Goal: Task Accomplishment & Management: Manage account settings

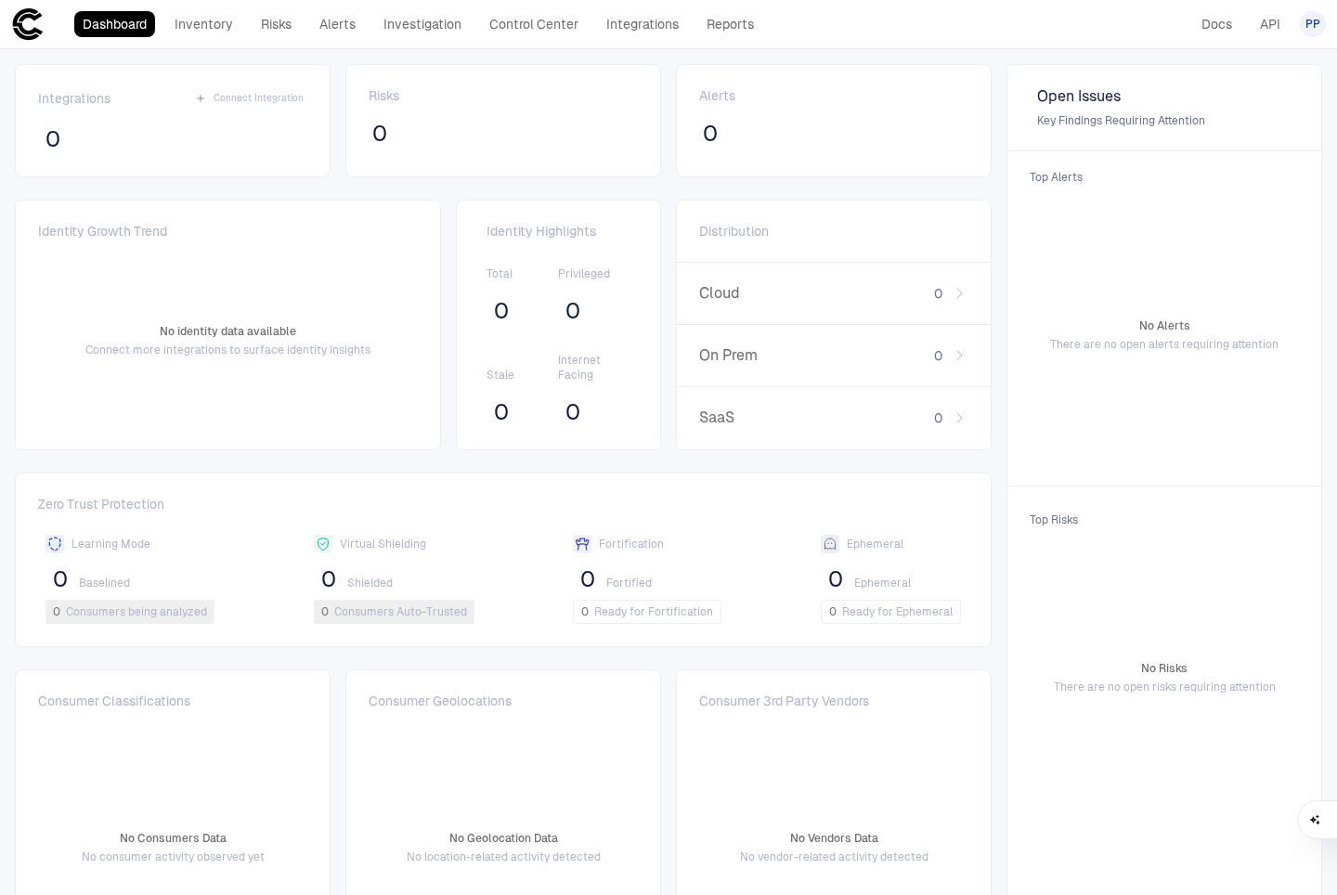
click at [1311, 27] on span "PP" at bounding box center [1313, 24] width 15 height 15
click at [626, 22] on div at bounding box center [668, 447] width 1337 height 895
click at [627, 25] on link "Integrations" at bounding box center [642, 24] width 89 height 26
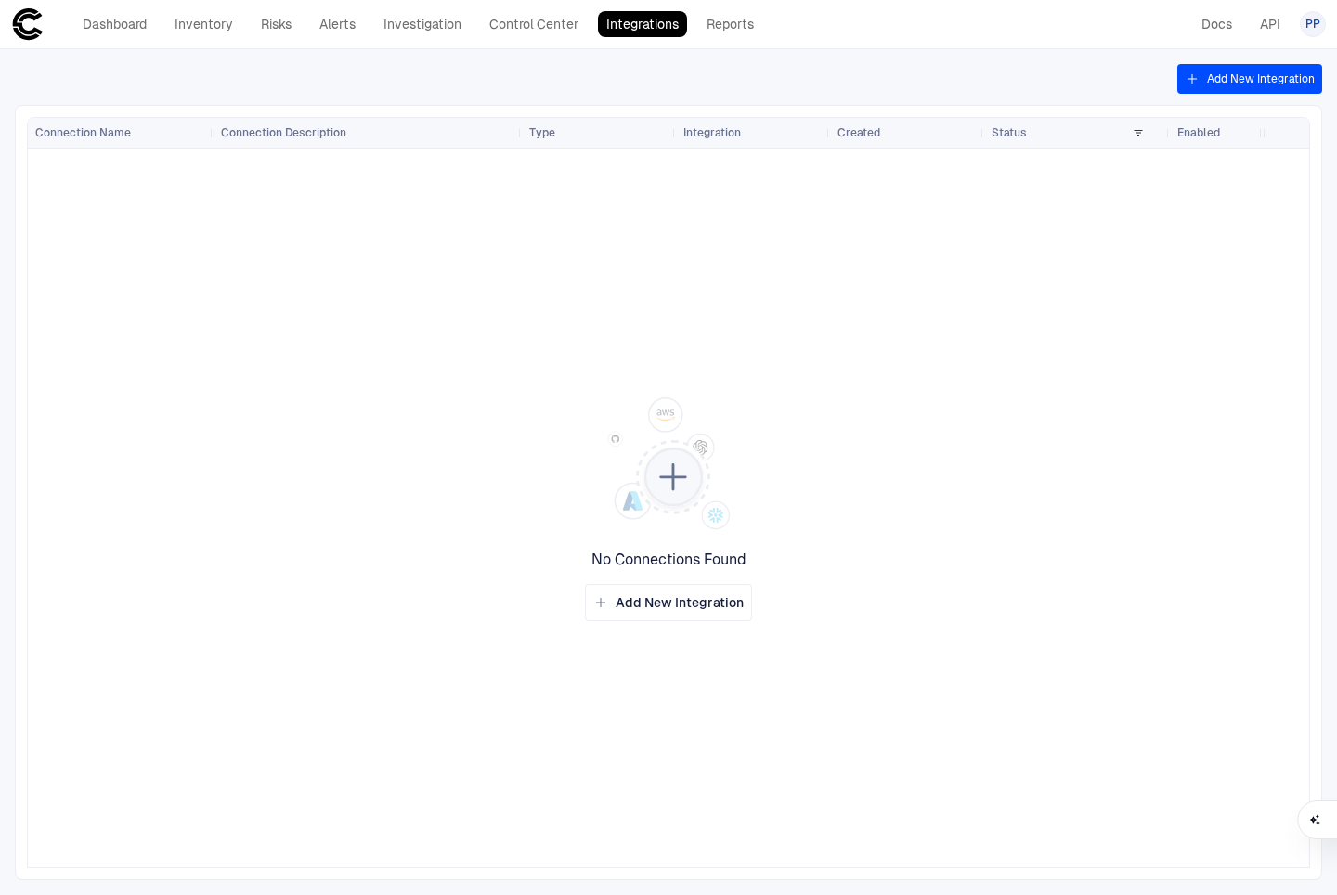
click at [1214, 82] on button "Add New Integration" at bounding box center [1250, 79] width 145 height 30
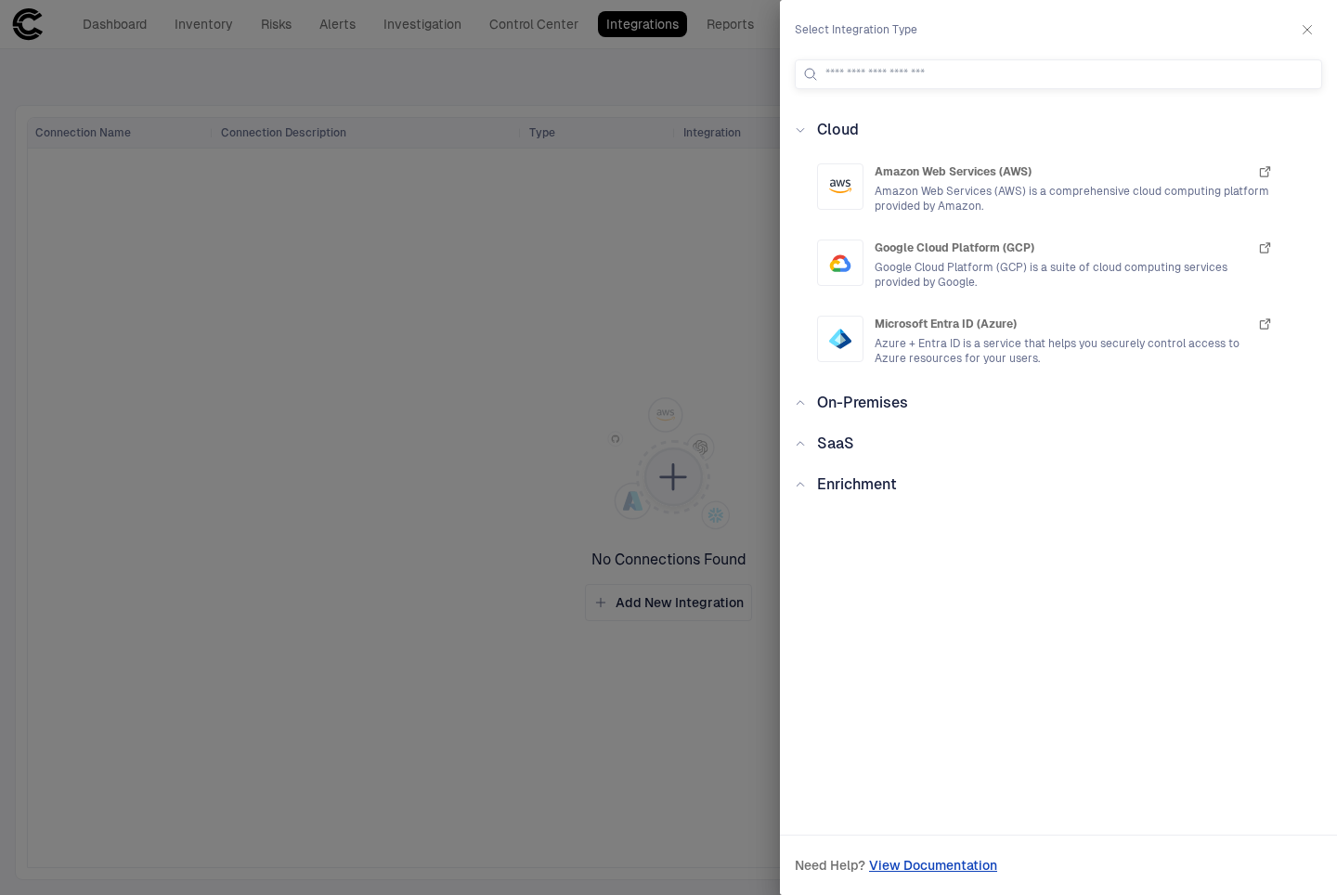
click at [806, 486] on div "Enrichment" at bounding box center [851, 485] width 91 height 22
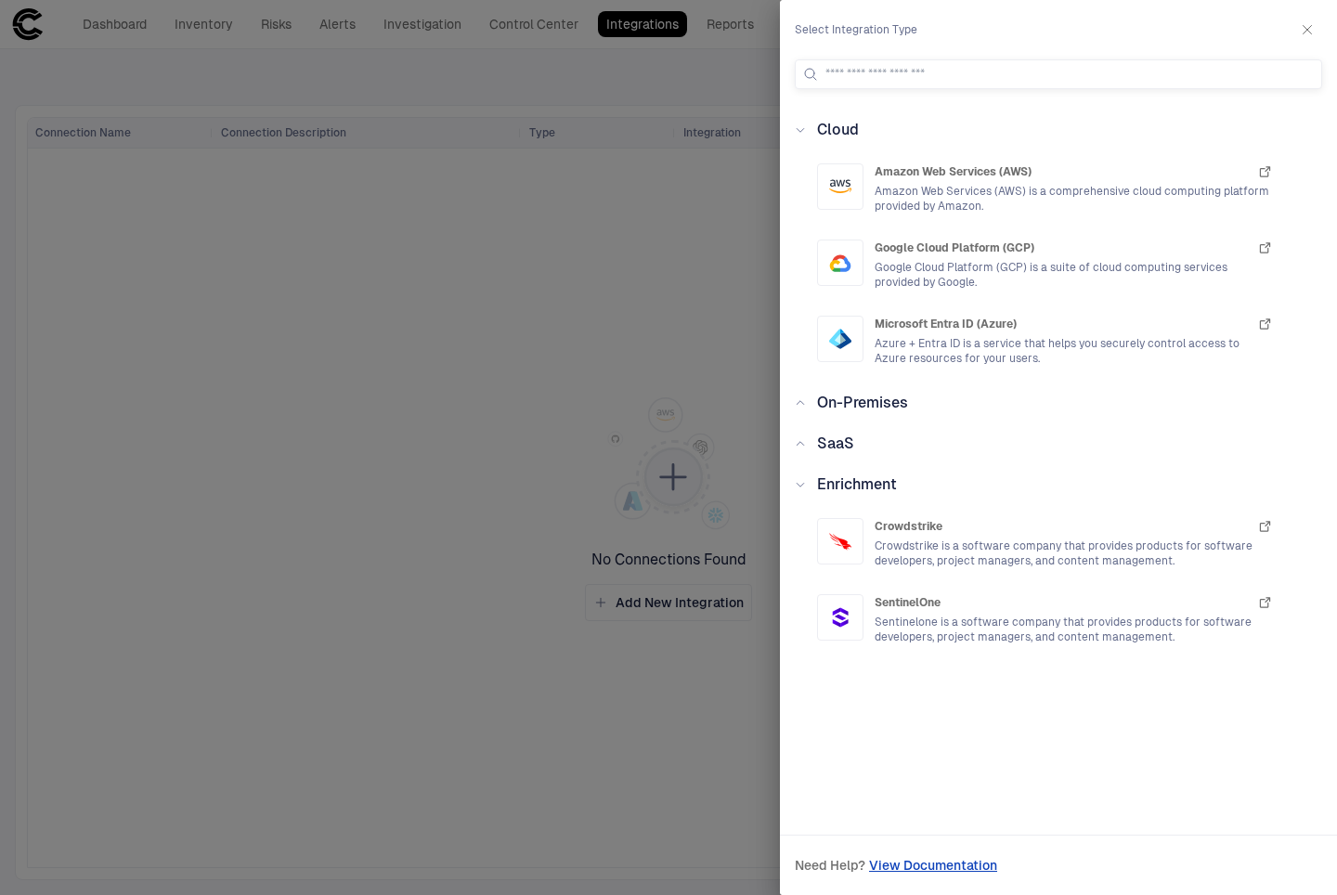
click at [806, 485] on div "Enrichment" at bounding box center [851, 485] width 91 height 22
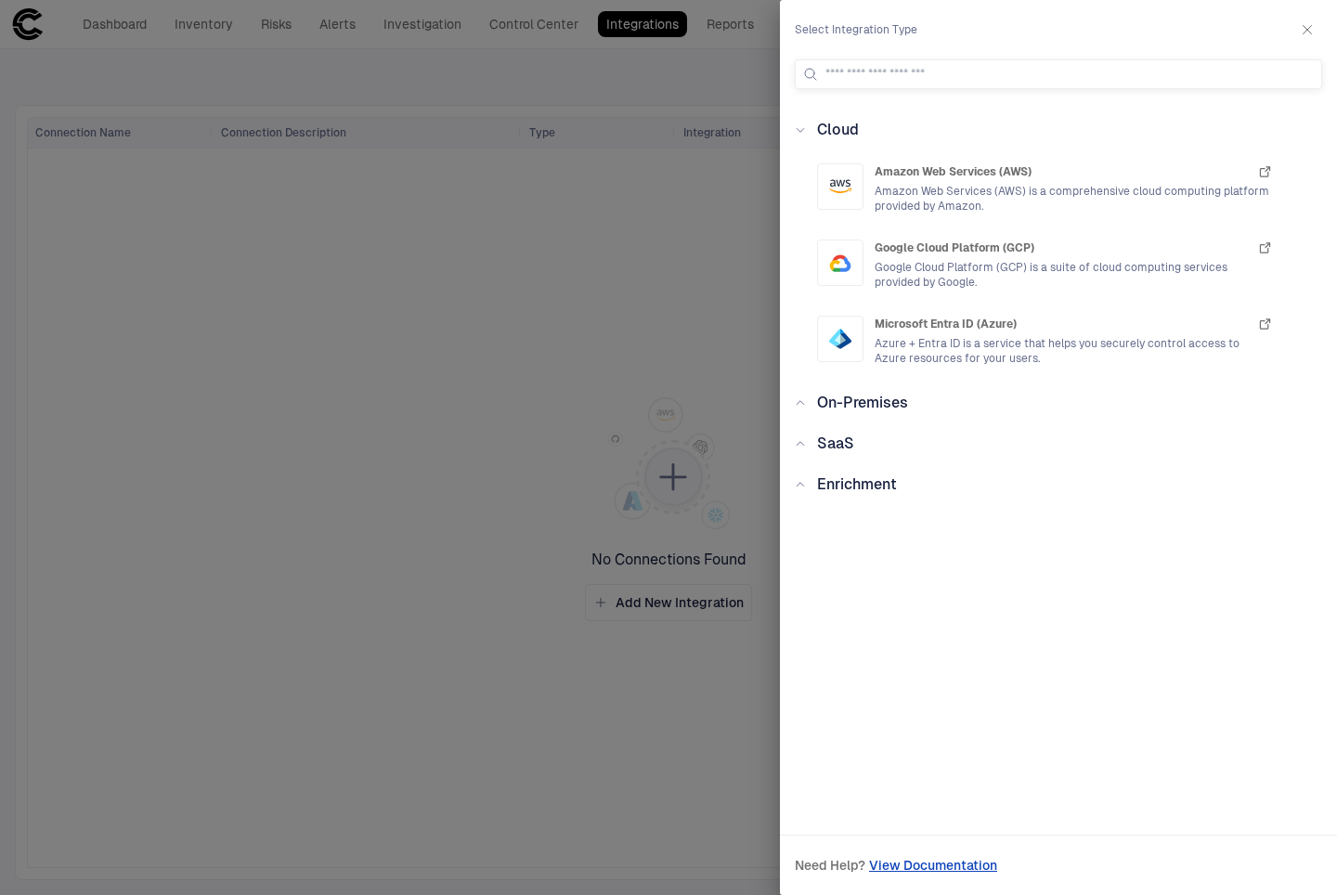
click at [803, 444] on icon at bounding box center [800, 444] width 7 height 4
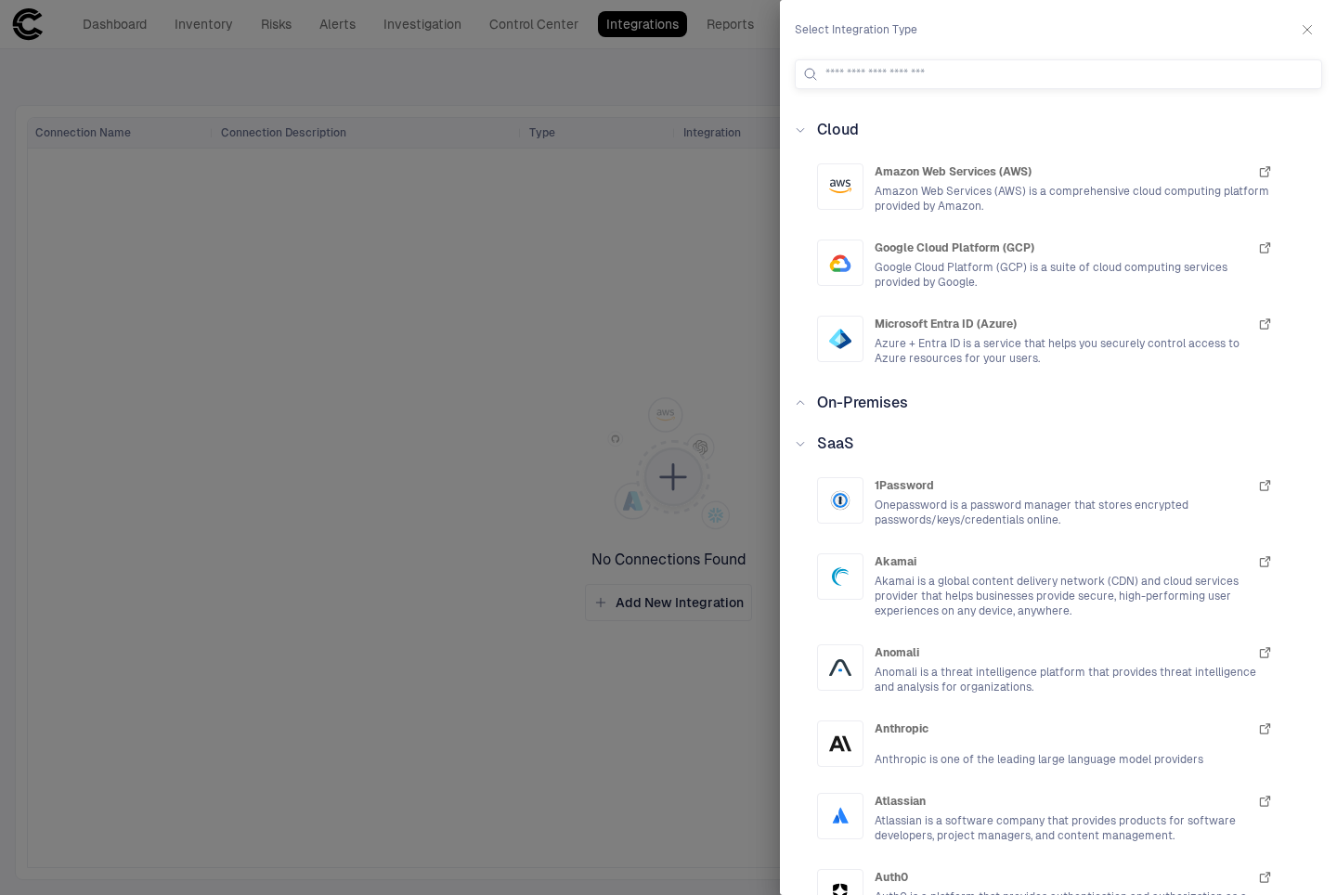
click at [803, 444] on icon at bounding box center [800, 443] width 11 height 11
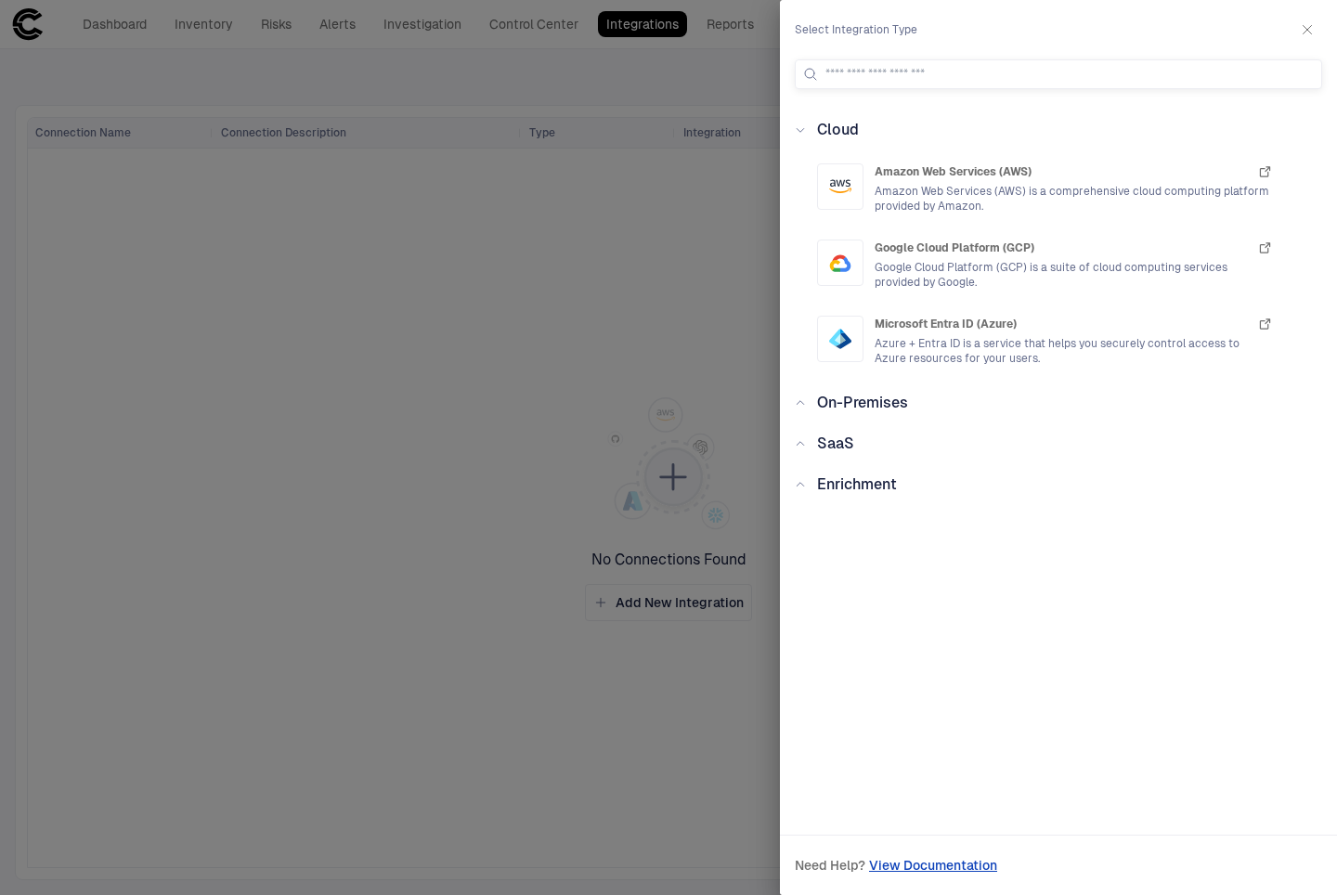
click at [651, 198] on div at bounding box center [668, 447] width 1337 height 895
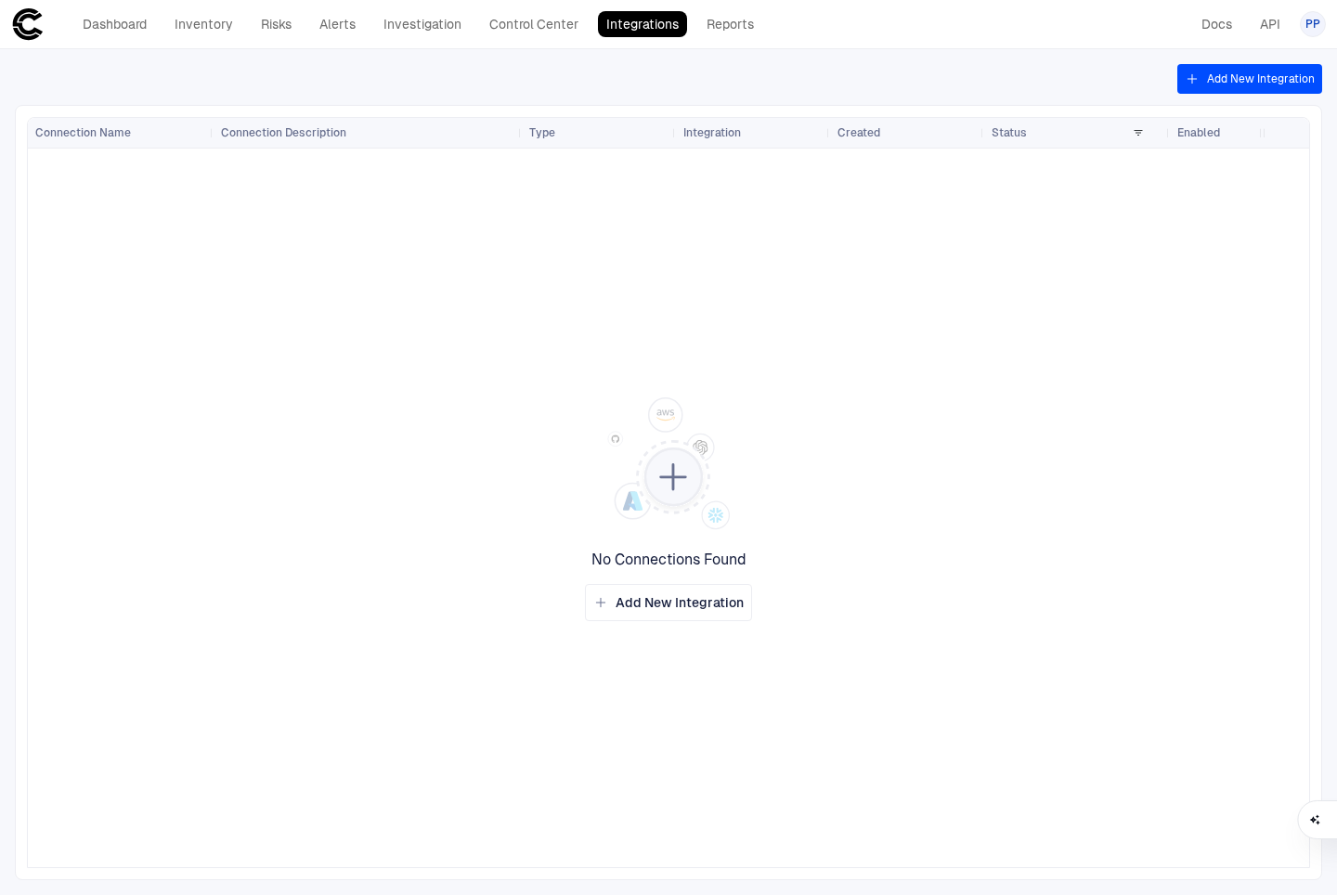
click at [1316, 24] on span "PP" at bounding box center [1313, 24] width 15 height 15
click at [1221, 124] on span "Admin Settings" at bounding box center [1221, 118] width 79 height 15
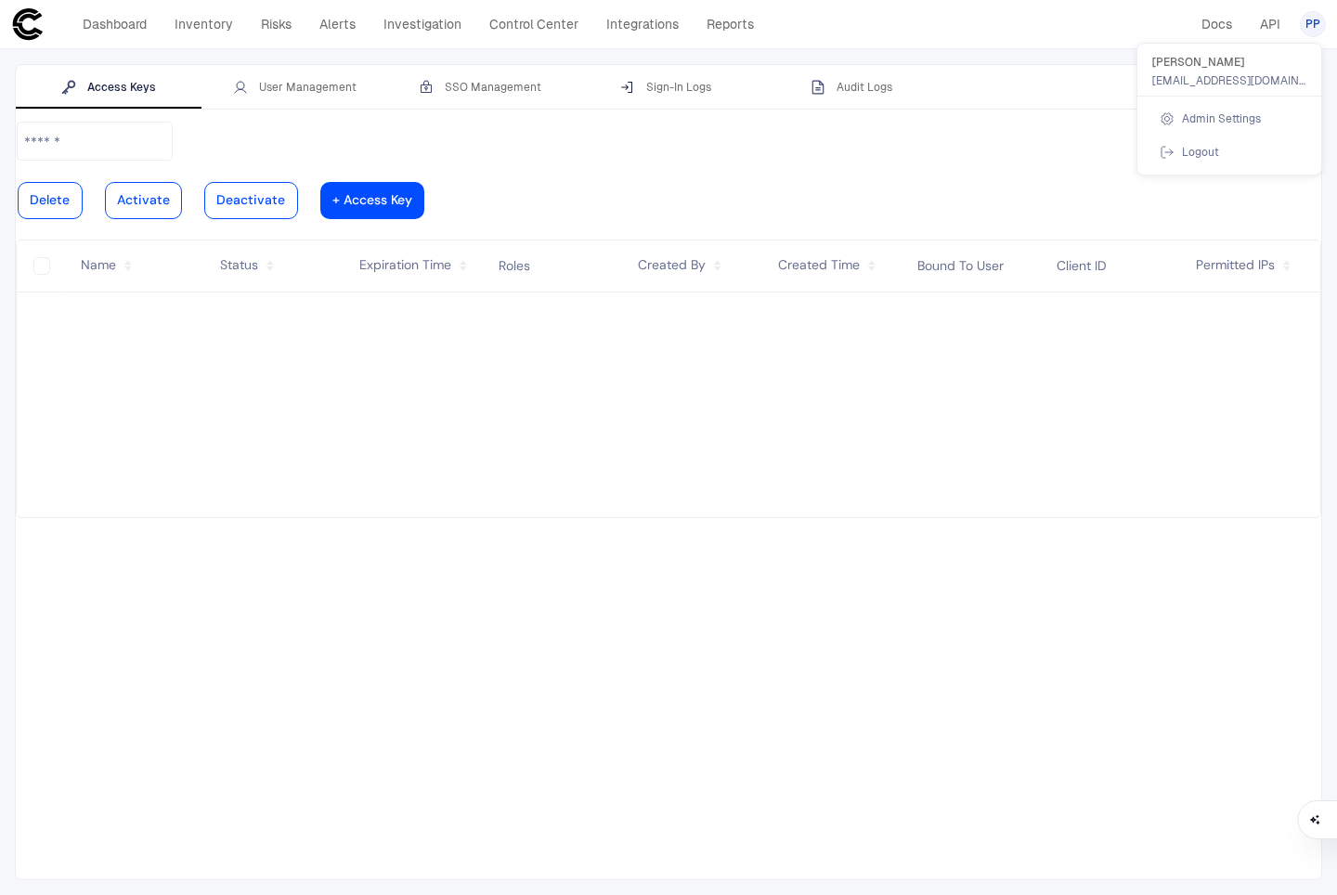
click at [290, 87] on div at bounding box center [668, 447] width 1337 height 895
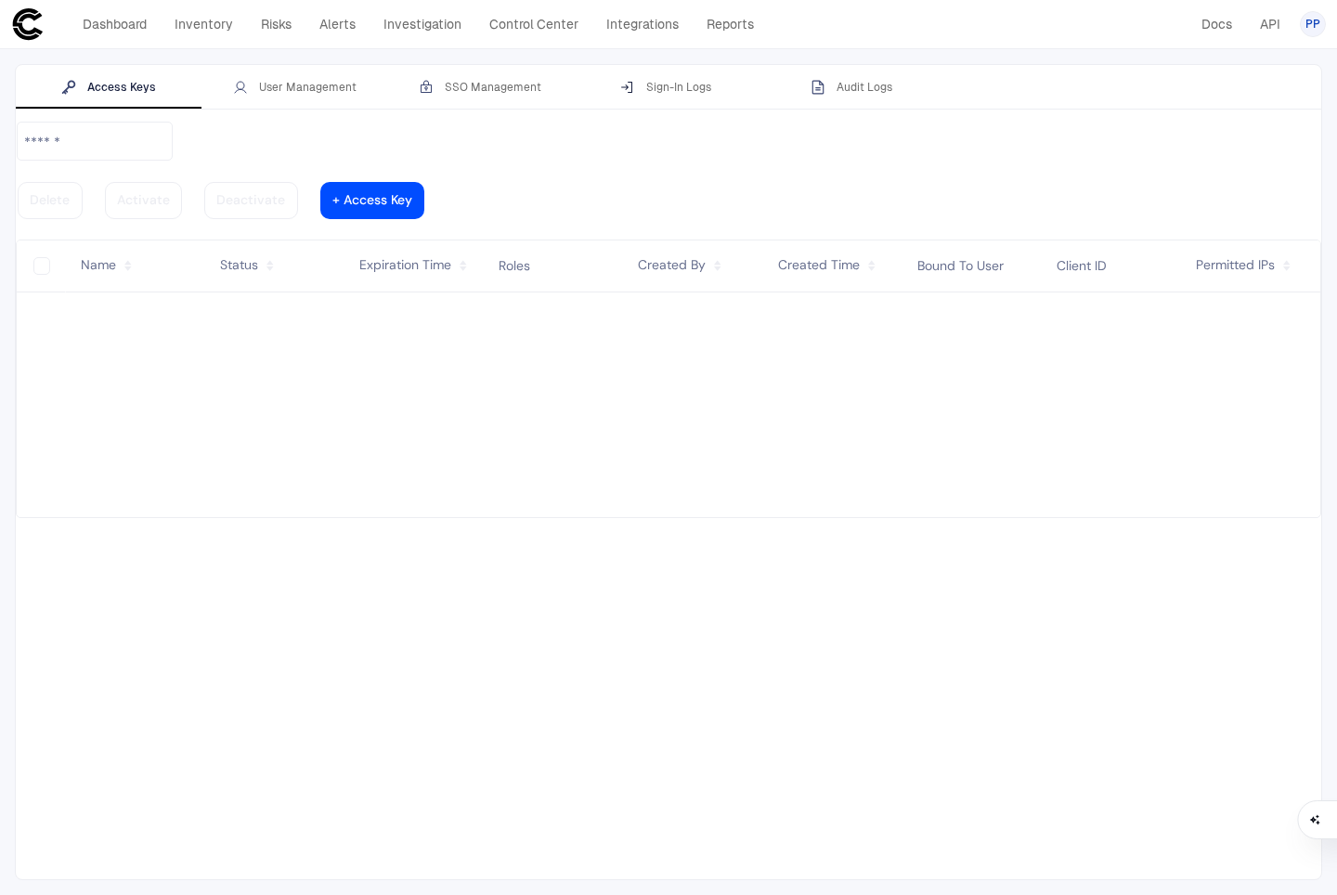
click at [290, 87] on div "User Management" at bounding box center [295, 87] width 124 height 15
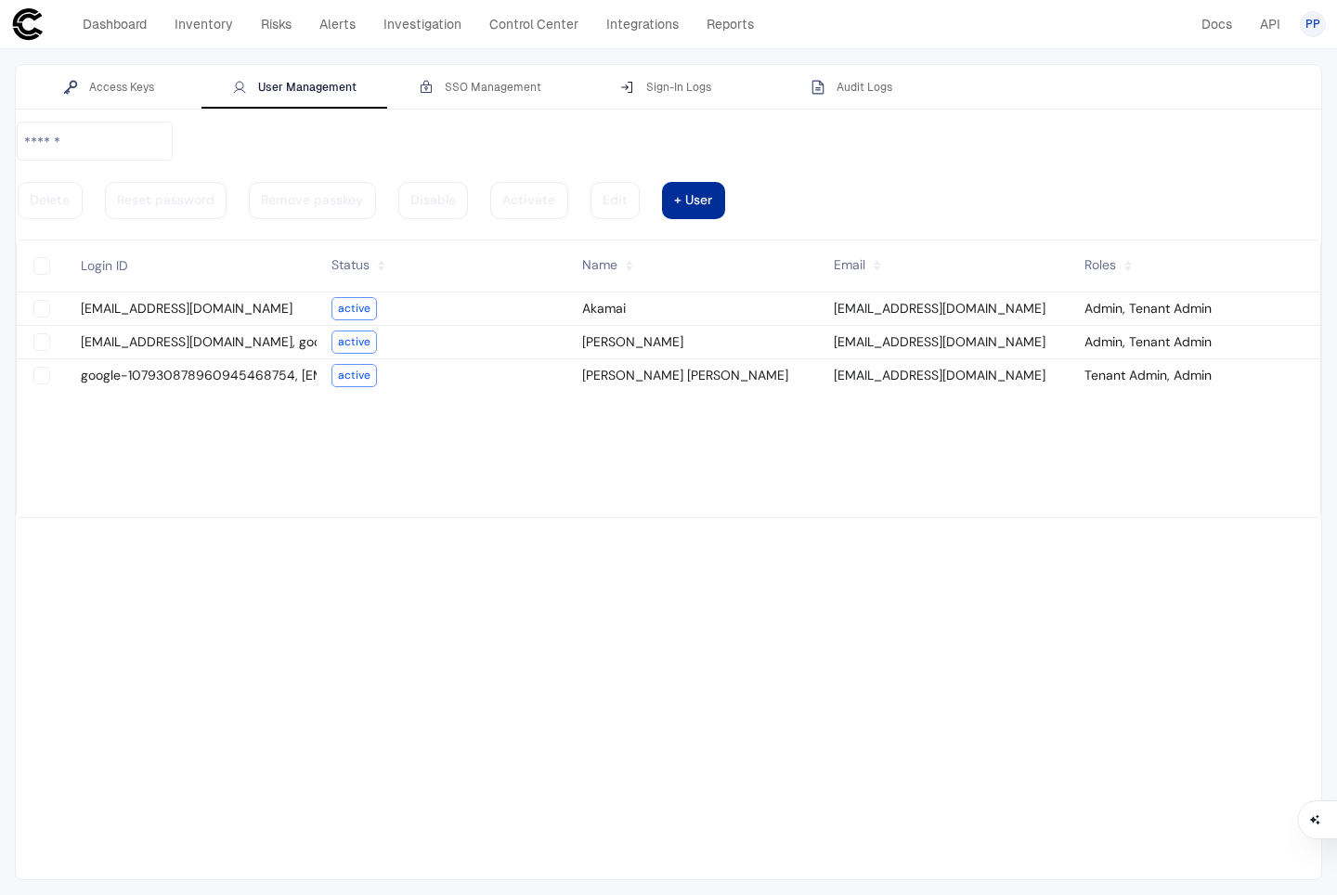
click at [712, 196] on div at bounding box center [693, 200] width 38 height 9
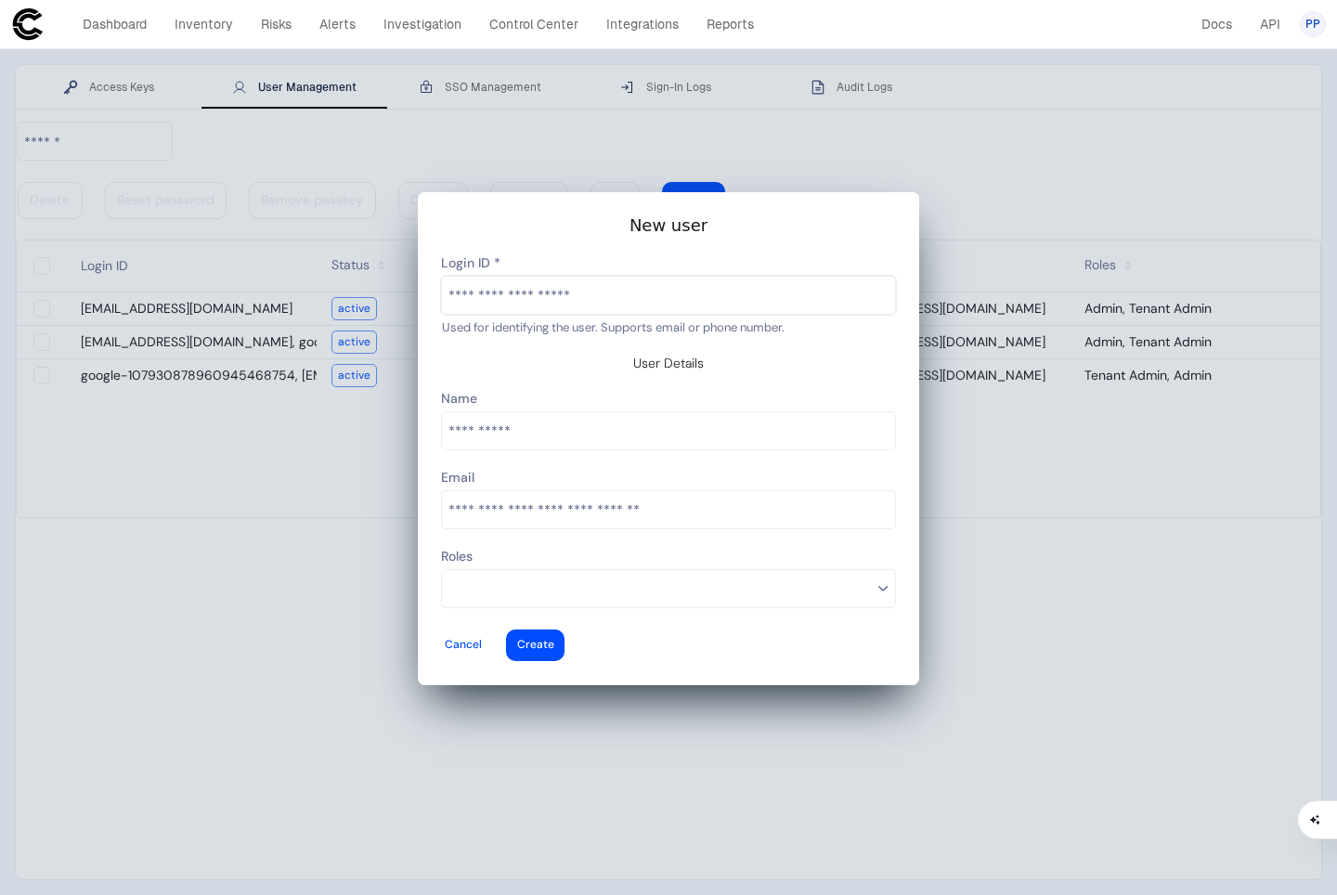
click at [598, 314] on input "text" at bounding box center [668, 295] width 453 height 37
paste input "**********"
type input "**********"
type vaadin-text-field "[EMAIL_ADDRESS][DOMAIN_NAME]"
type descope-text-field "[EMAIL_ADDRESS][DOMAIN_NAME]"
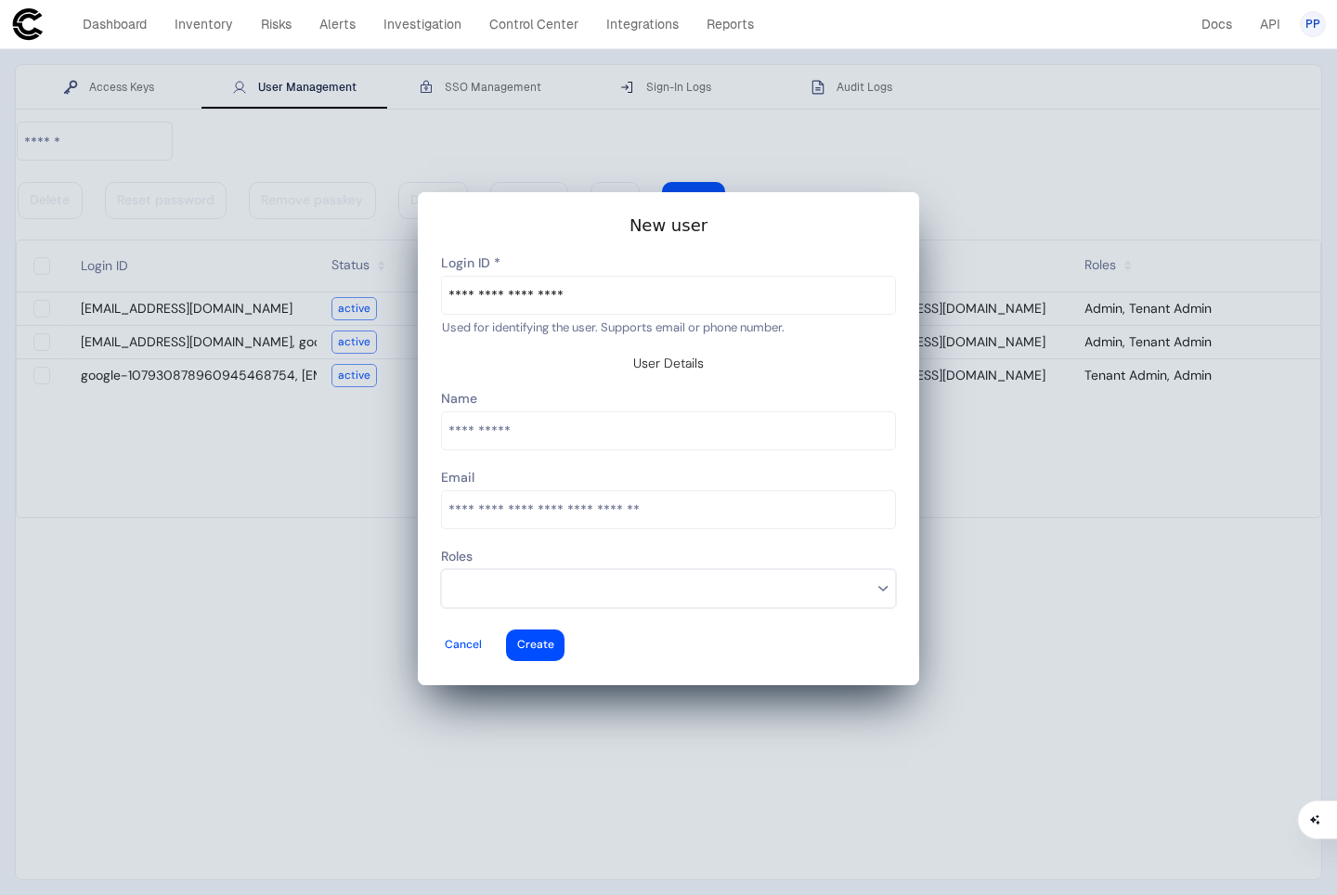
click at [527, 577] on input at bounding box center [661, 589] width 424 height 24
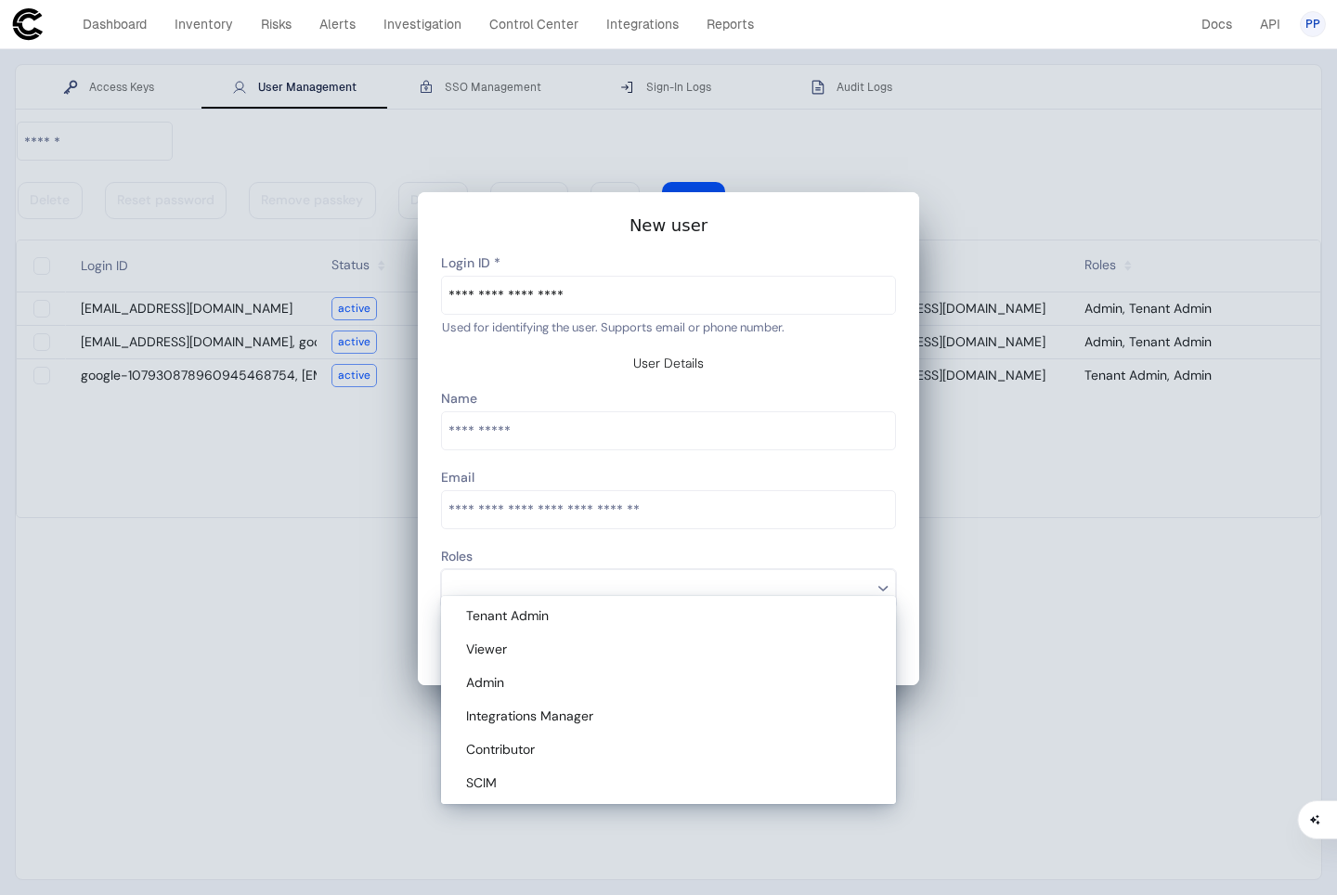
click at [509, 618] on span "Tenant Admin" at bounding box center [507, 615] width 83 height 17
click at [530, 682] on div "Admin" at bounding box center [671, 683] width 411 height 17
type descope-multi-select-combo-box "Tenant Admin,Admin"
click at [812, 431] on input "text" at bounding box center [668, 430] width 453 height 37
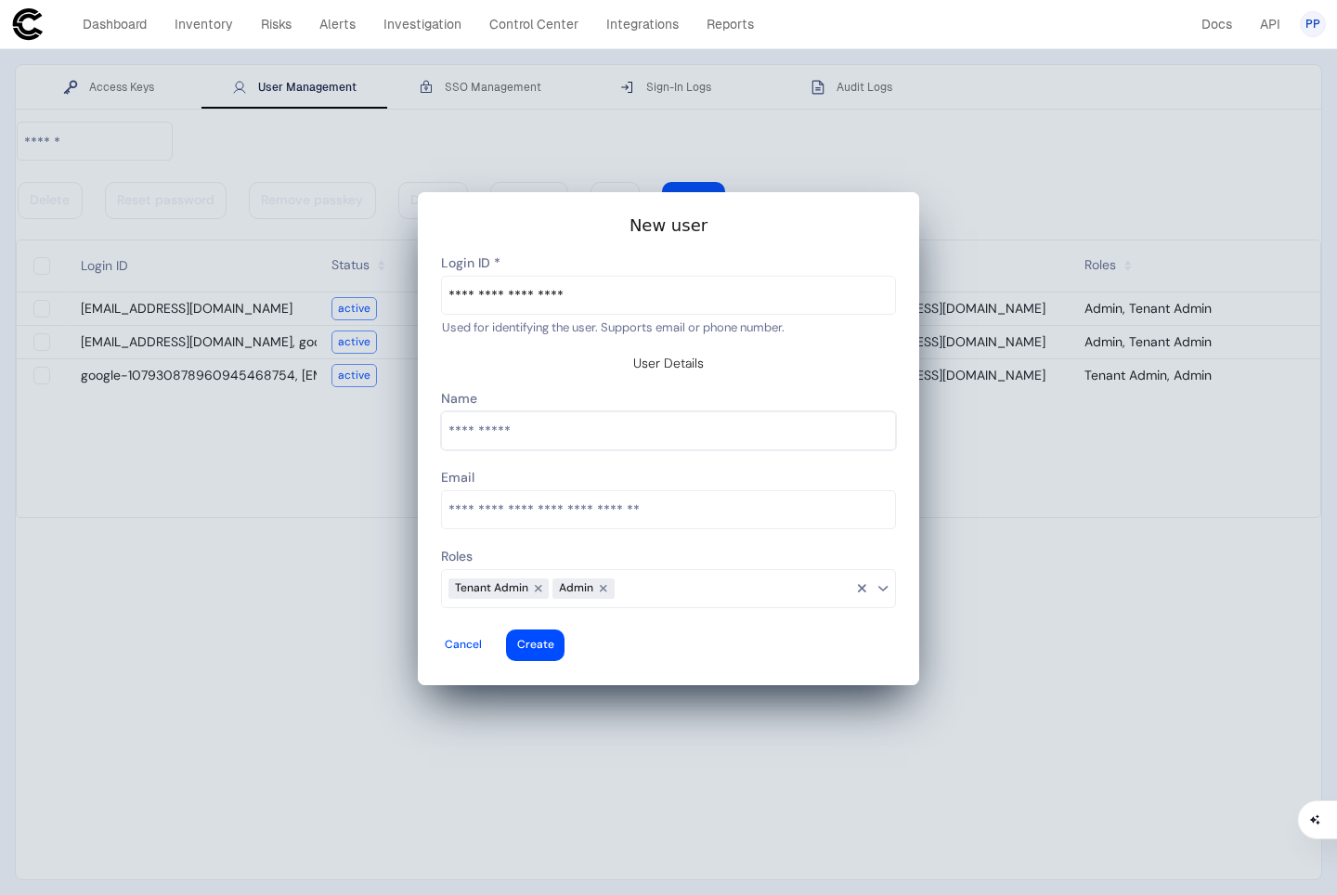
click at [645, 393] on div "Name" at bounding box center [668, 399] width 455 height 23
click at [648, 385] on slot "New user User Details Tenant Admin Viewer Admin Integrations Manager Contributo…" at bounding box center [668, 439] width 457 height 449
click at [554, 642] on div at bounding box center [535, 645] width 37 height 7
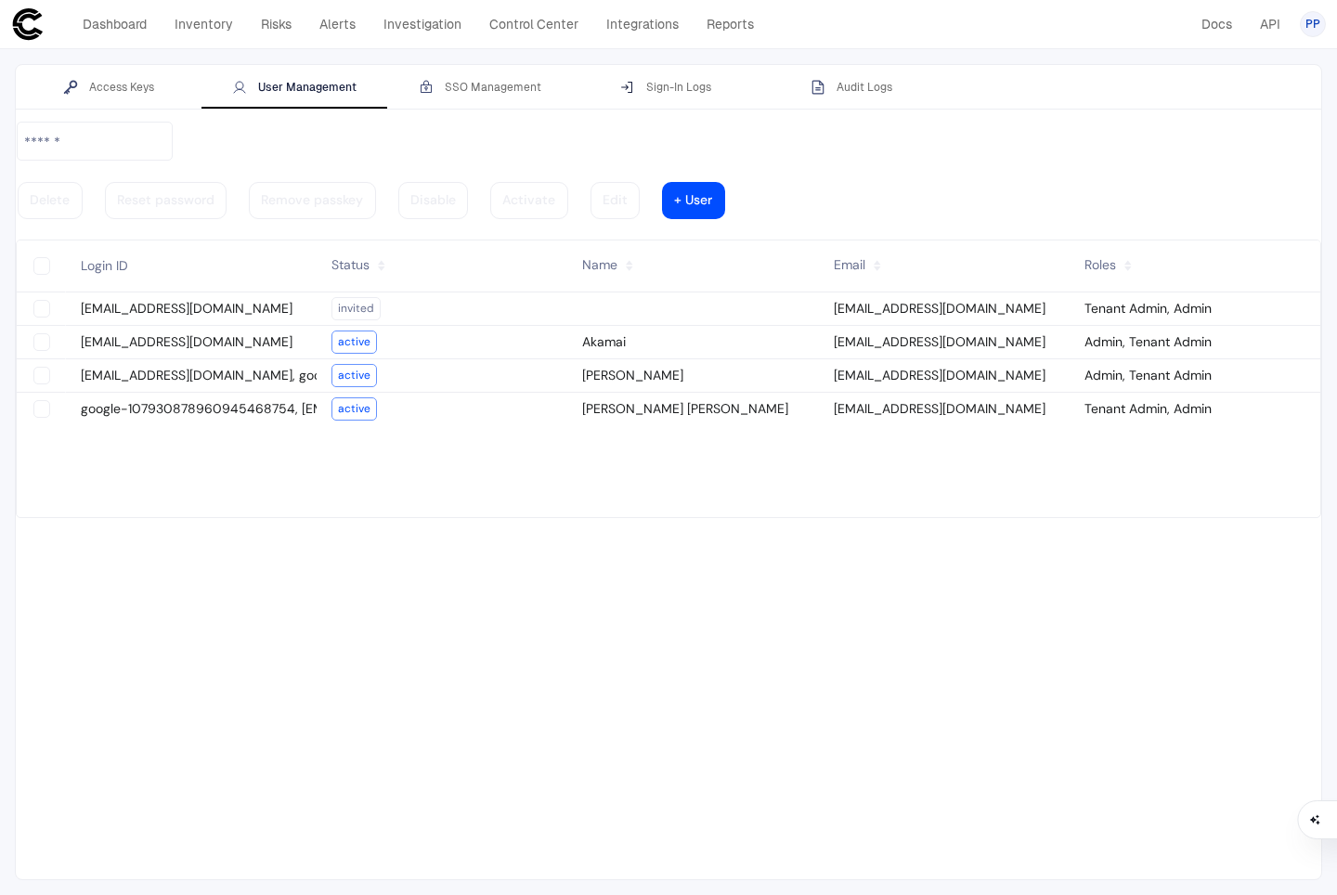
type vaadin-text-field "on"
type descope-checkbox "true"
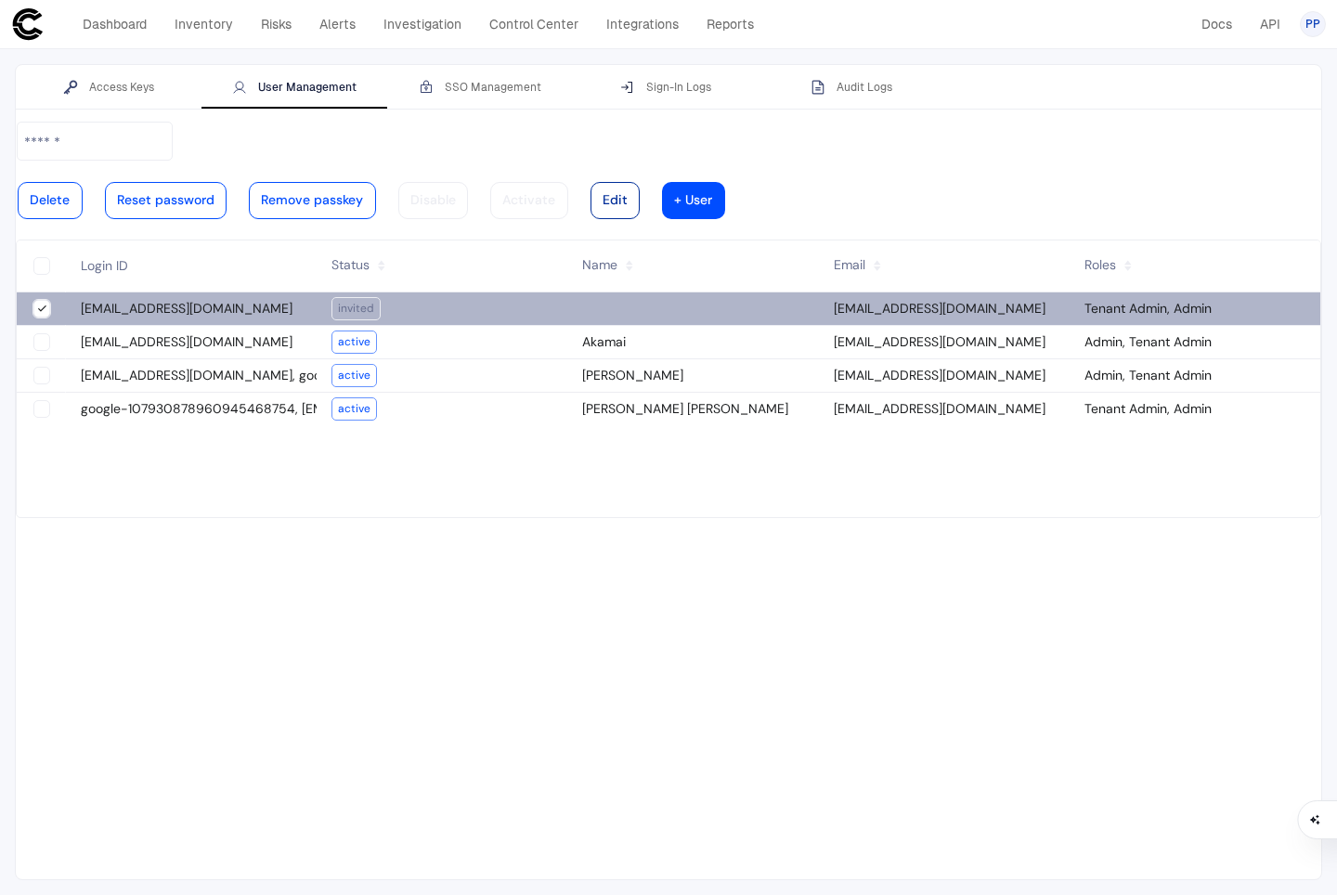
type descope-boolean-field-internal "true"
click at [628, 196] on div at bounding box center [615, 200] width 25 height 9
type input "**********"
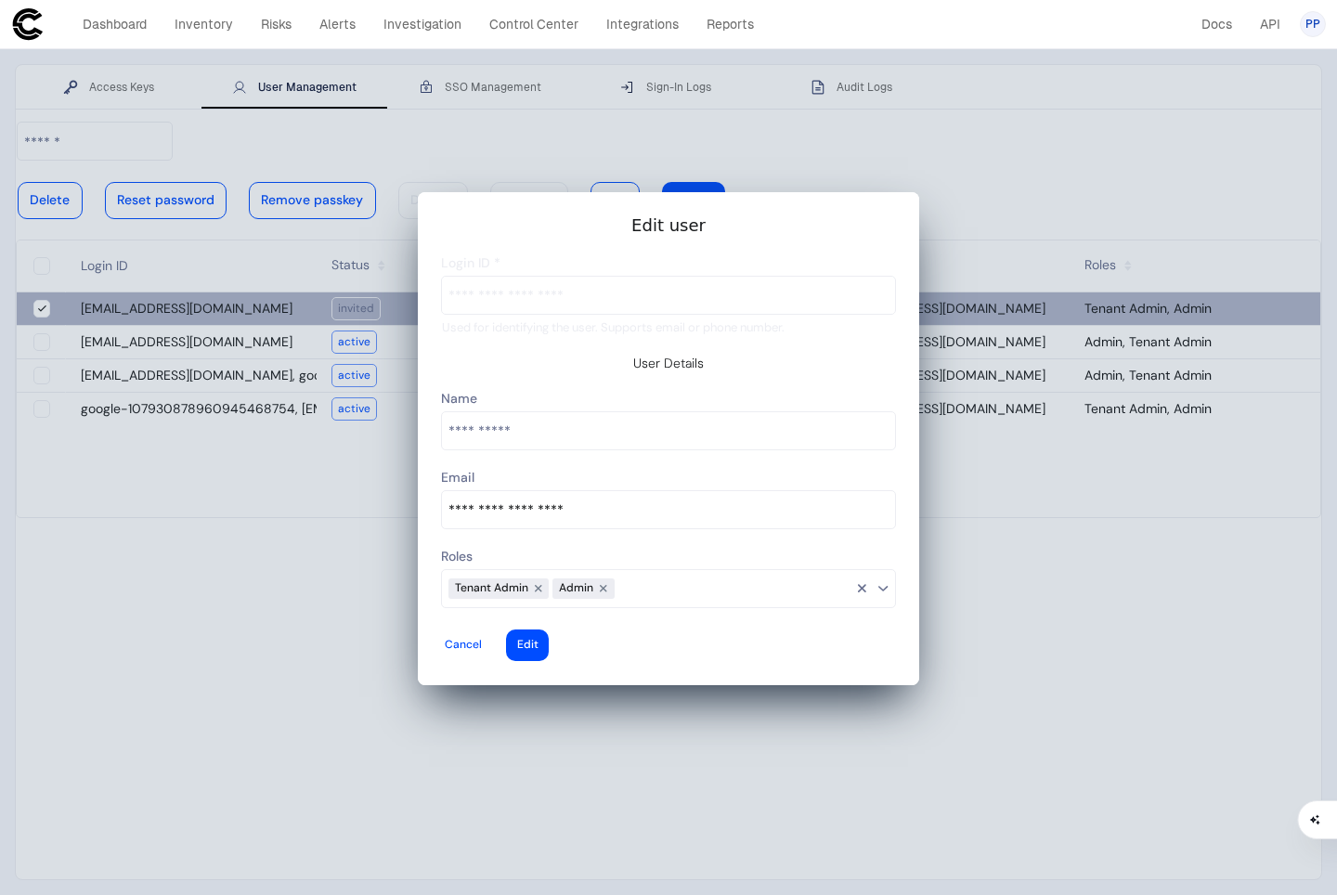
click at [527, 432] on input "text" at bounding box center [668, 430] width 453 height 37
type input "**********"
type vaadin-text-field "[PERSON_NAME]"
type descope-text-field "[PERSON_NAME]"
click at [539, 642] on div at bounding box center [527, 645] width 21 height 7
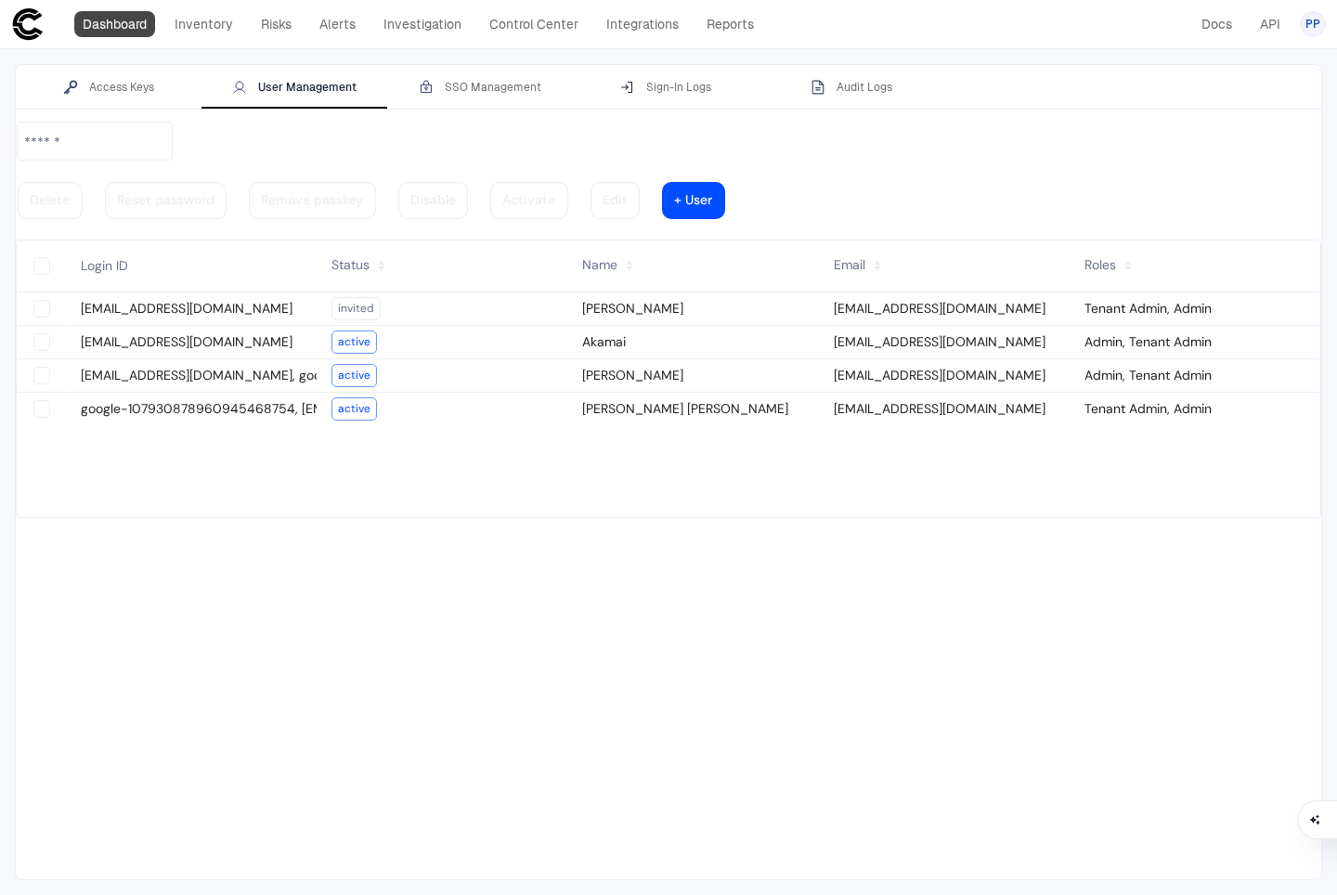
click at [96, 20] on link "Dashboard" at bounding box center [114, 24] width 81 height 26
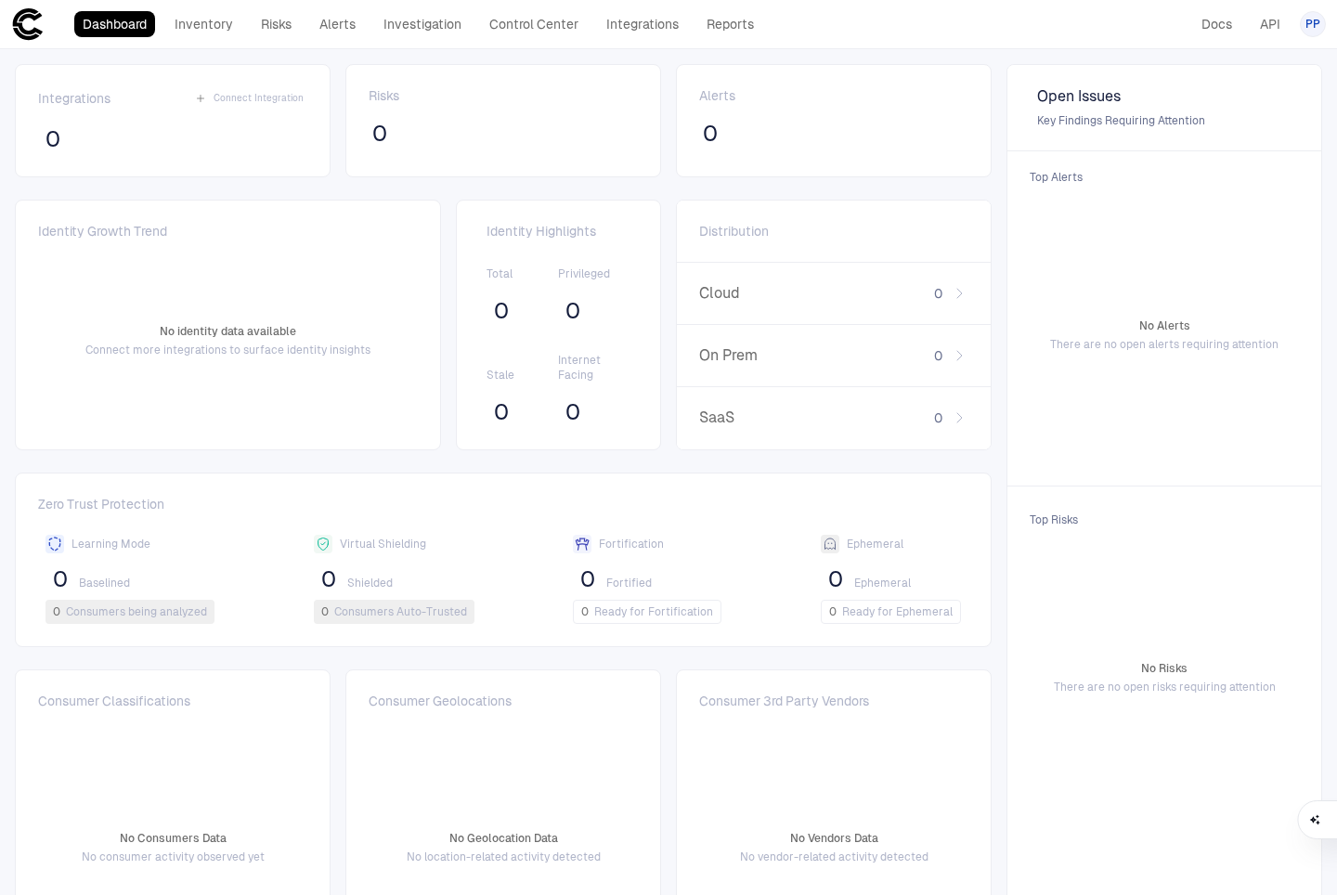
click at [1315, 24] on span "PP" at bounding box center [1313, 24] width 15 height 15
click at [1214, 149] on span "Logout" at bounding box center [1200, 152] width 37 height 15
click at [671, 33] on link "Integrations" at bounding box center [642, 24] width 89 height 26
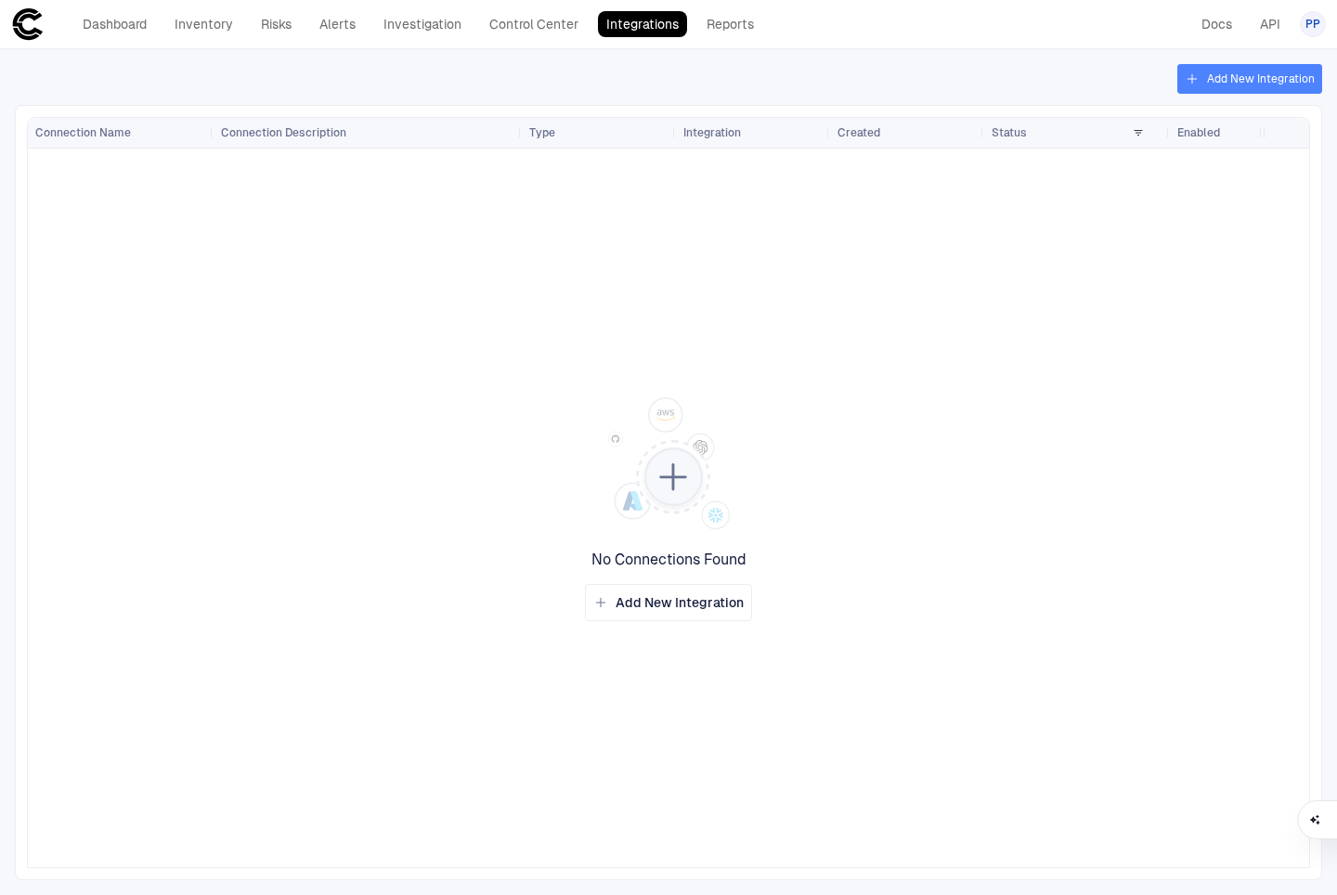
click at [1245, 84] on button "Add New Integration" at bounding box center [1250, 79] width 145 height 30
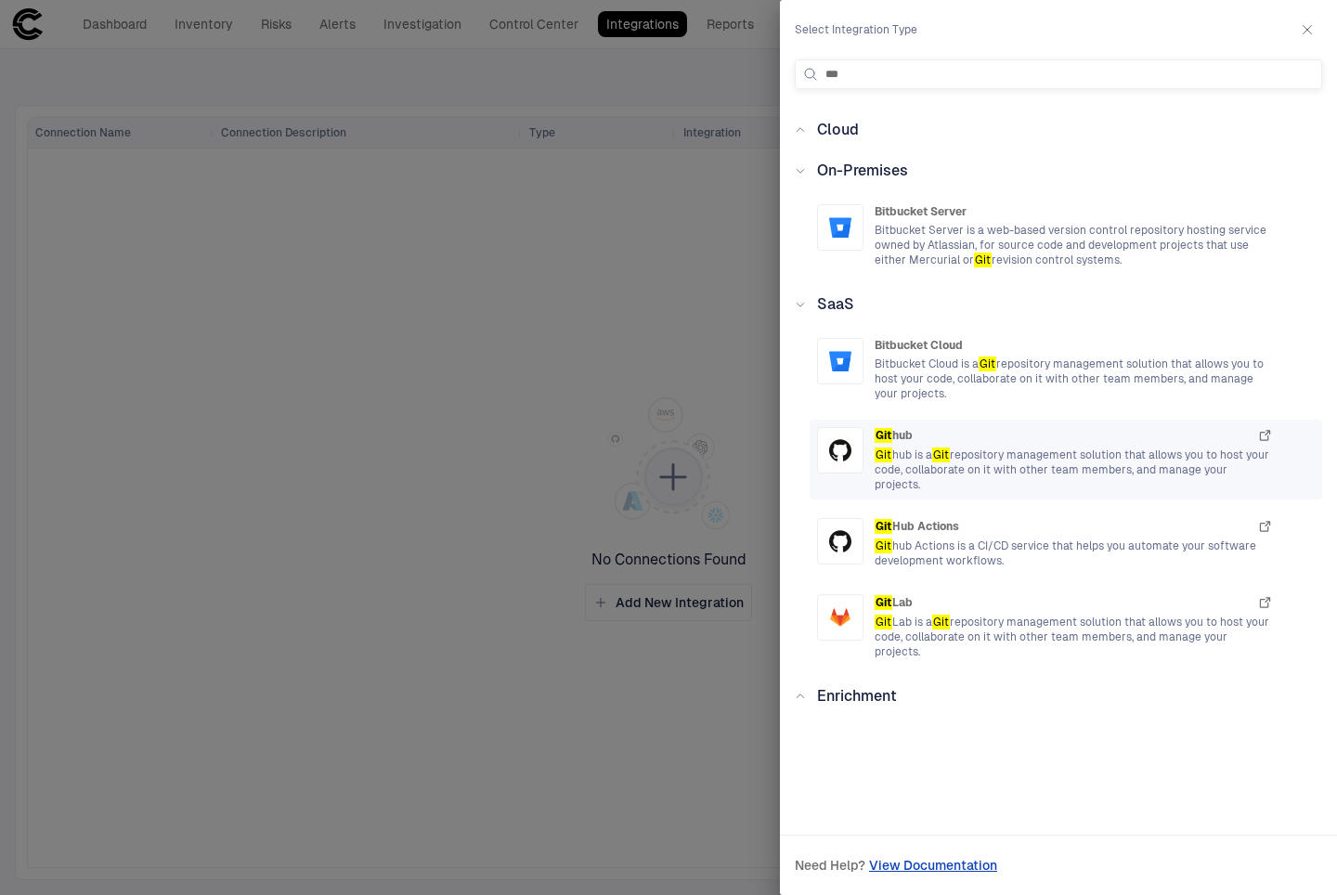
type input "***"
click at [1266, 434] on icon "button" at bounding box center [1264, 435] width 9 height 9
click at [896, 453] on span "Git hub is a Git repository management solution that allows you to host your co…" at bounding box center [1074, 470] width 398 height 45
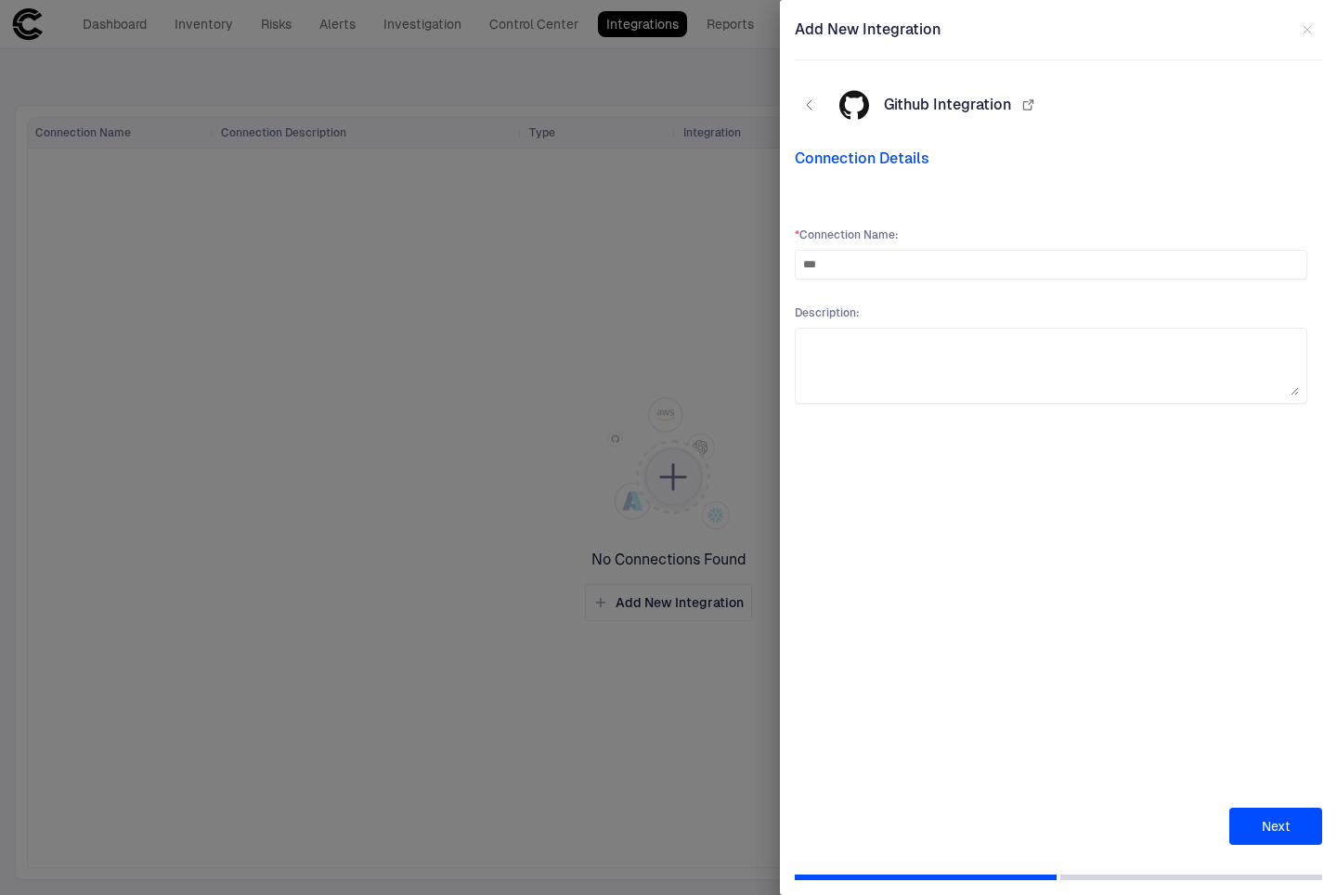
type input "***"
click at [1257, 823] on button "Next" at bounding box center [1276, 826] width 93 height 37
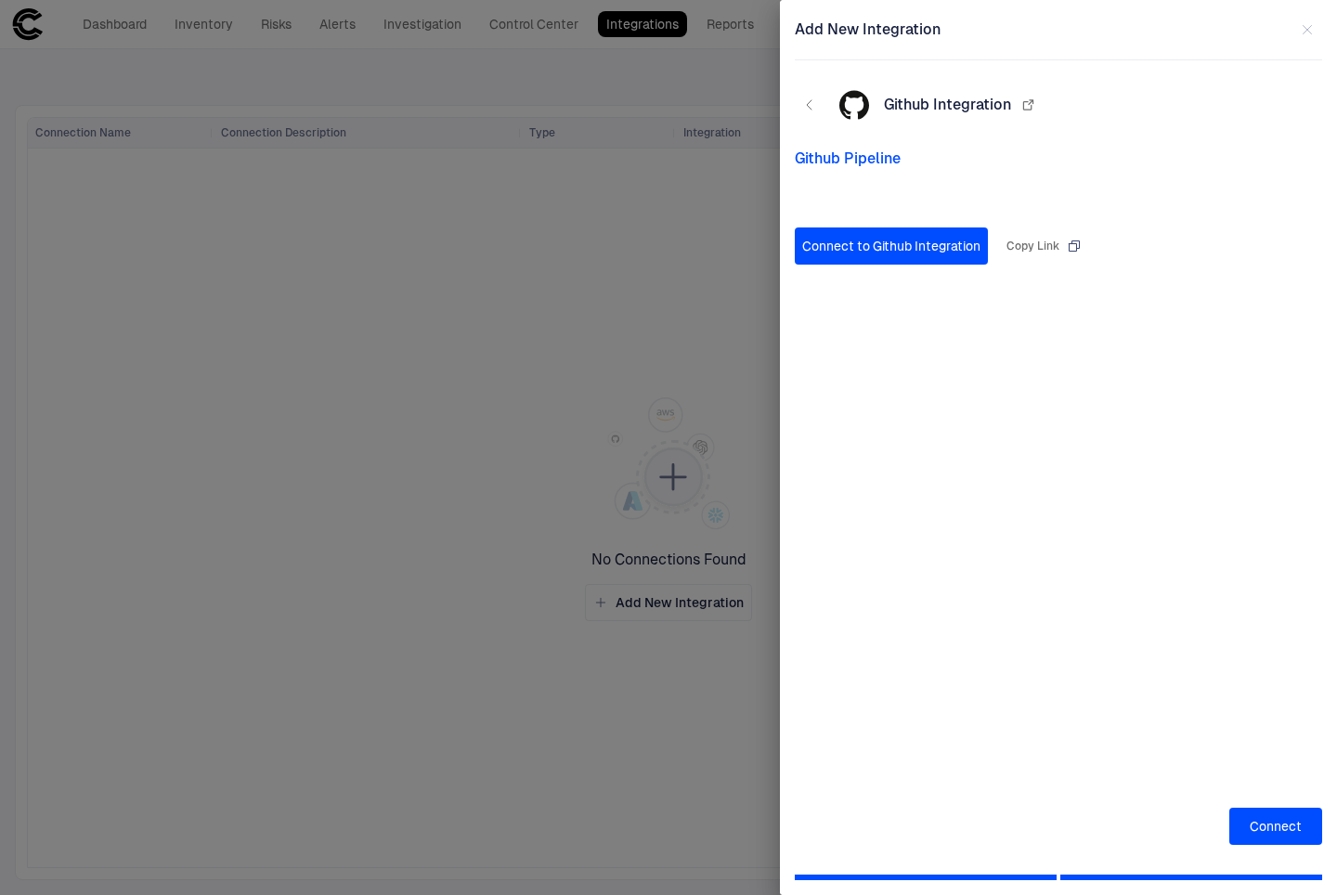
click at [1035, 247] on div "Copy Link" at bounding box center [1044, 246] width 75 height 15
click at [1271, 822] on button "Connect" at bounding box center [1276, 826] width 93 height 37
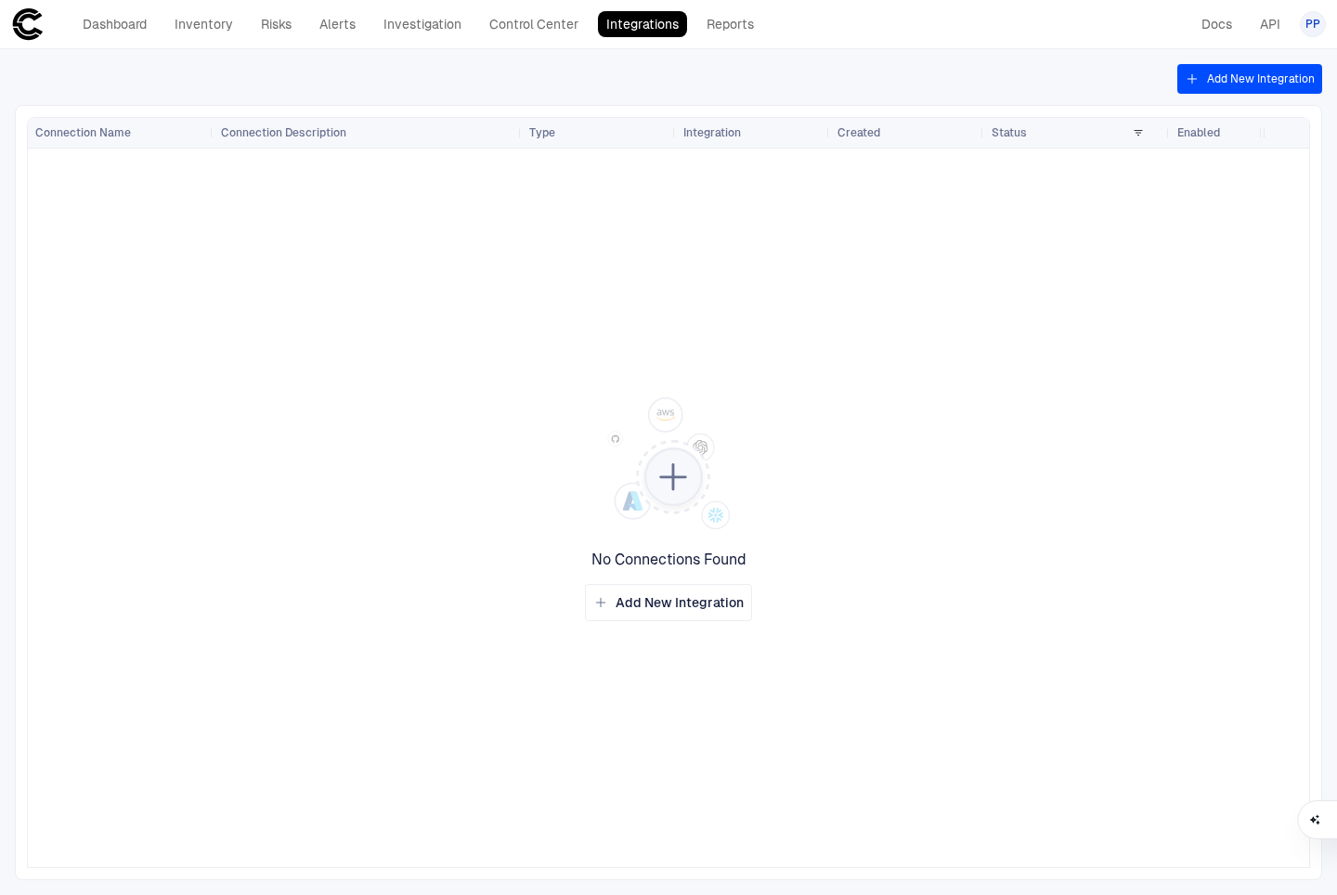
click at [848, 260] on div at bounding box center [739, 508] width 1050 height 719
click at [707, 604] on span "Add New Integration" at bounding box center [680, 602] width 128 height 17
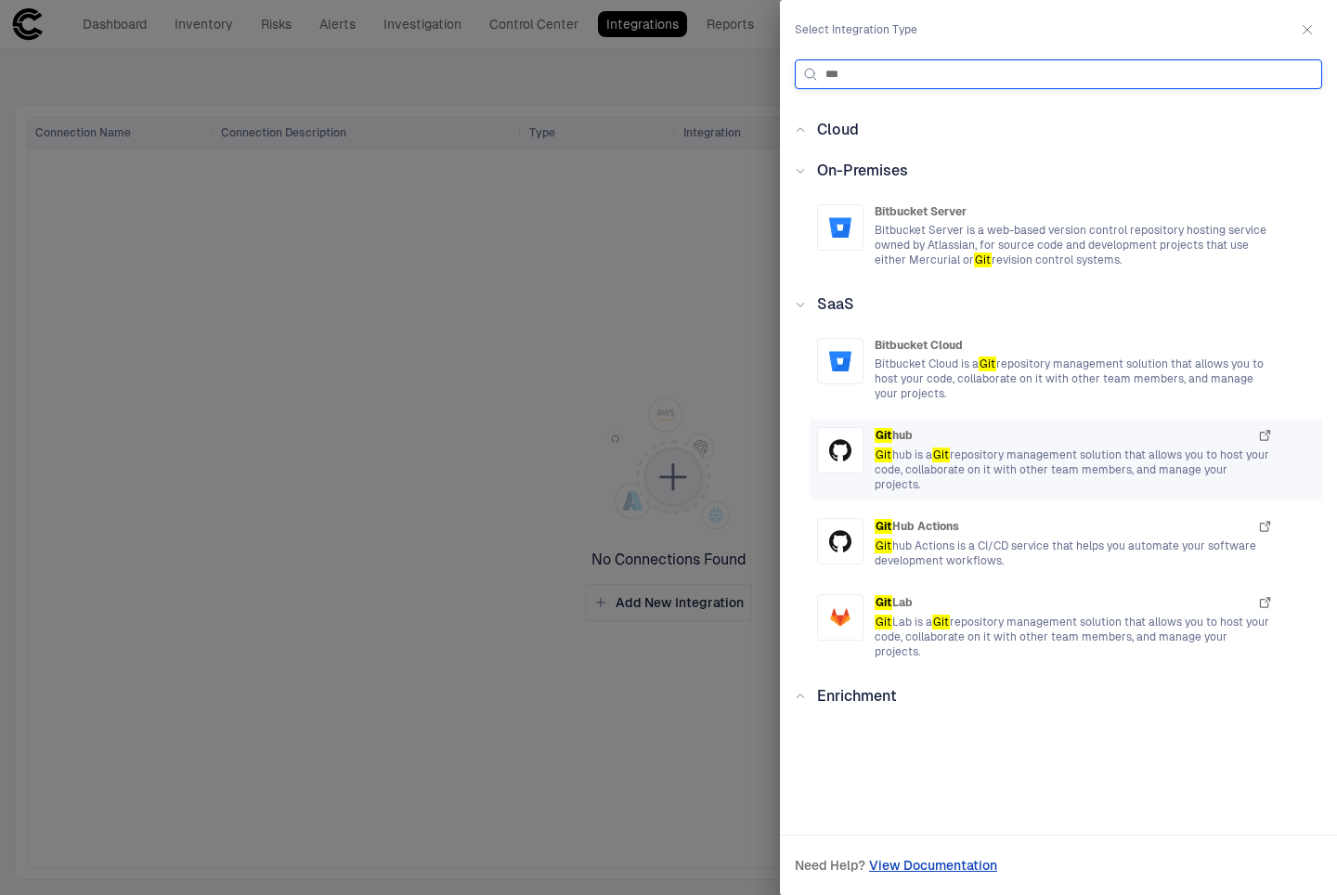
type input "***"
click at [989, 458] on span "Git hub is a Git repository management solution that allows you to host your co…" at bounding box center [1074, 470] width 398 height 45
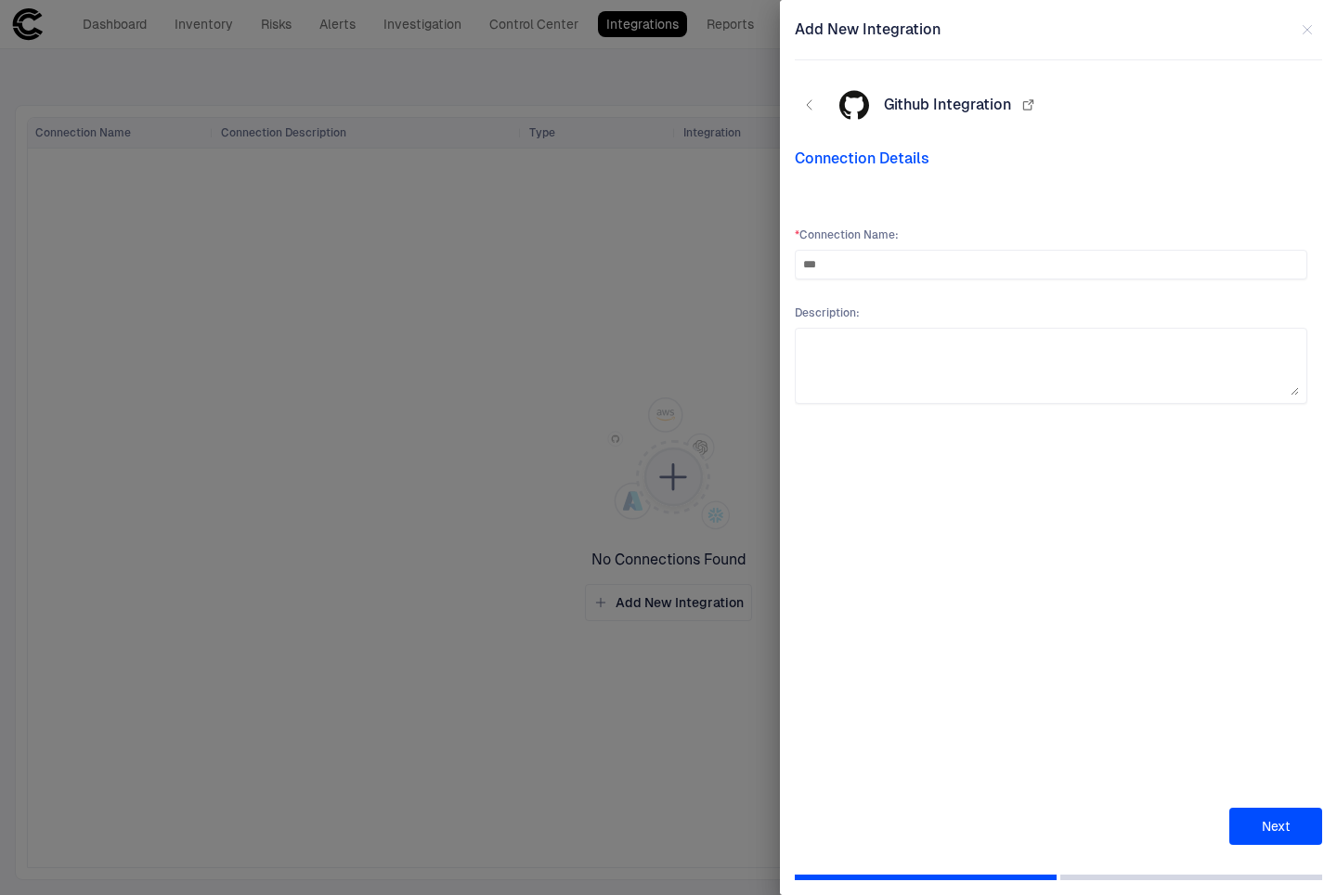
type input "***"
click at [1269, 830] on button "Next" at bounding box center [1276, 826] width 93 height 37
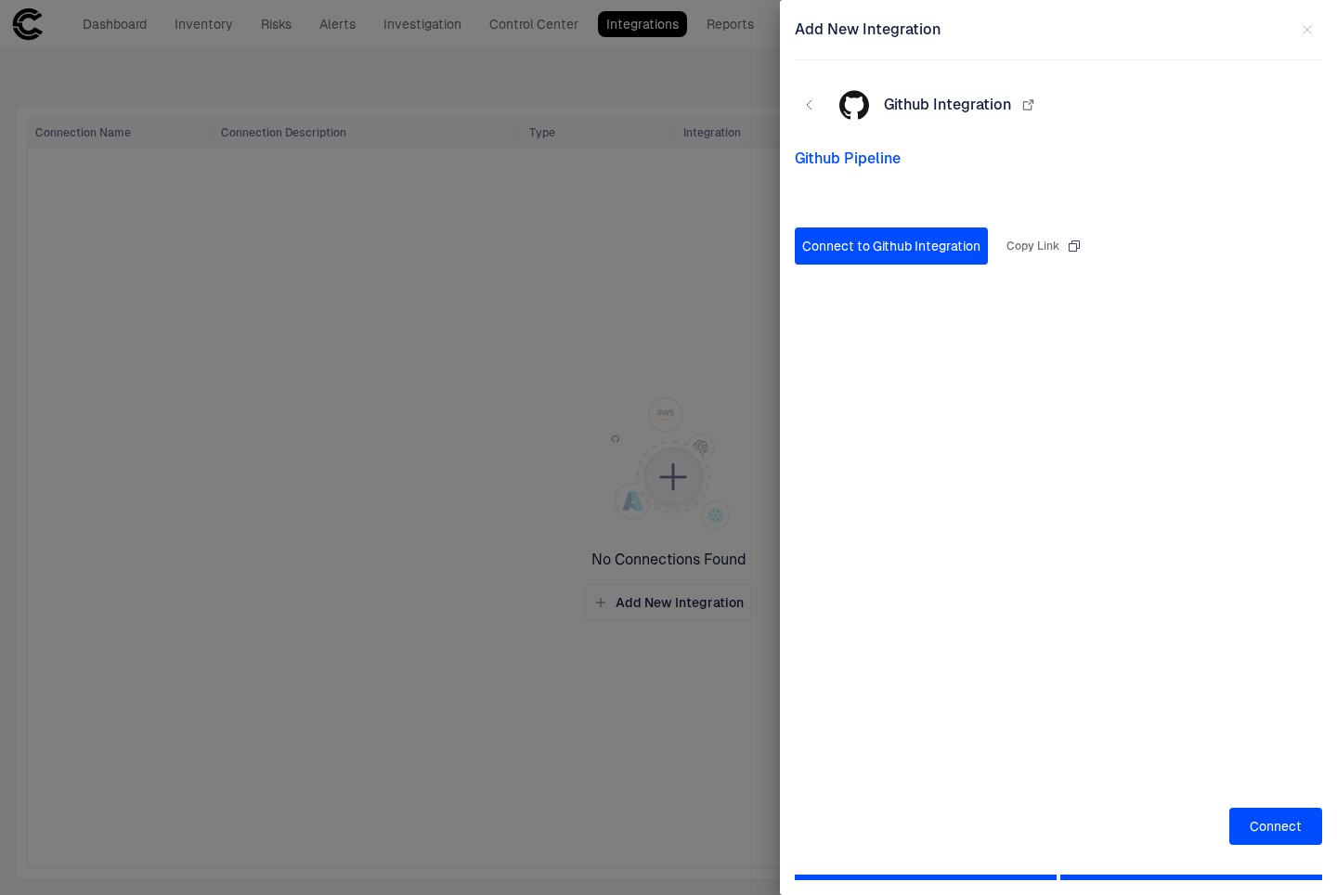
click at [810, 106] on icon "button" at bounding box center [809, 105] width 15 height 15
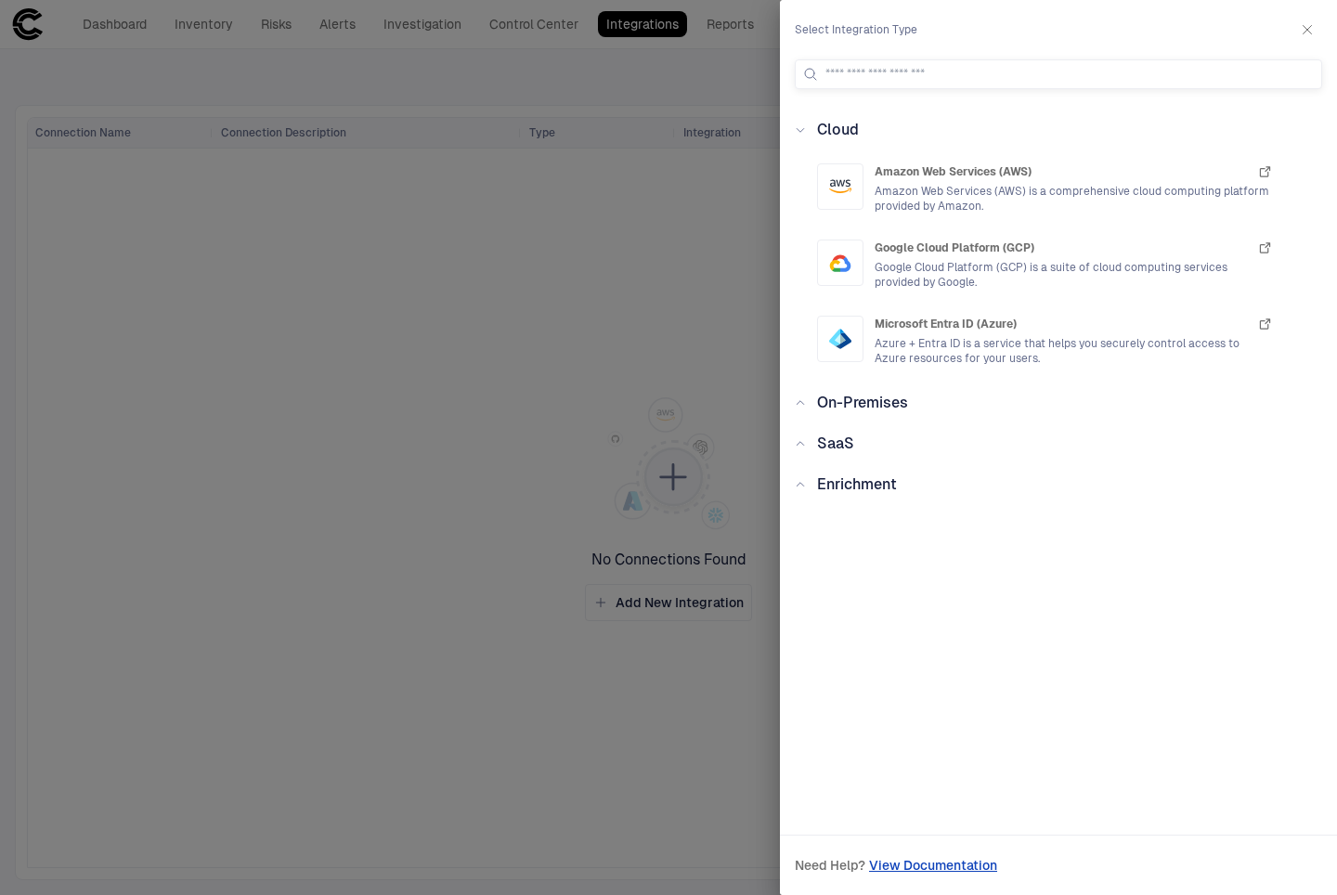
click at [814, 403] on div "On-Premises" at bounding box center [857, 403] width 102 height 22
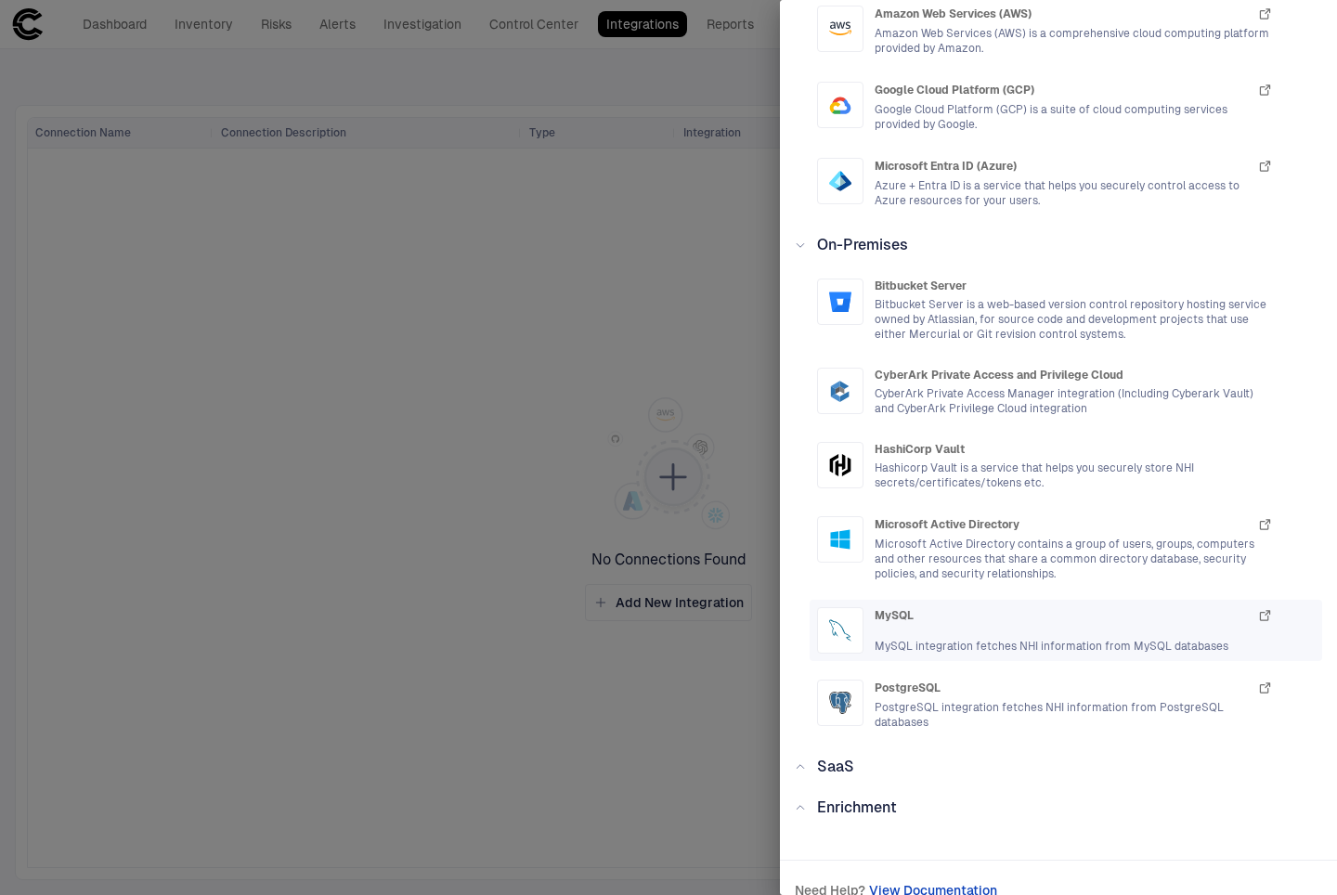
scroll to position [183, 0]
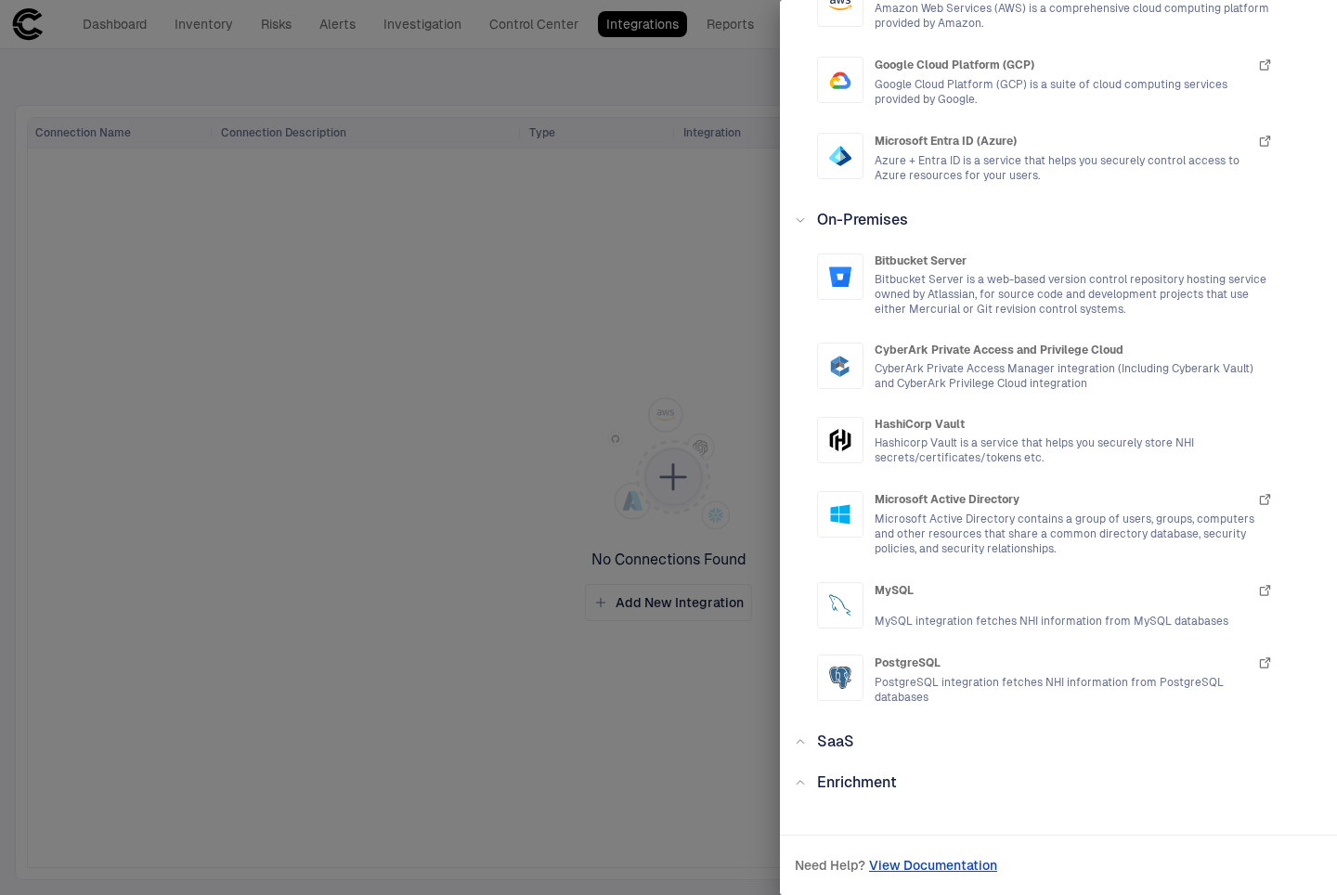
click at [848, 743] on span "SaaS" at bounding box center [835, 742] width 37 height 18
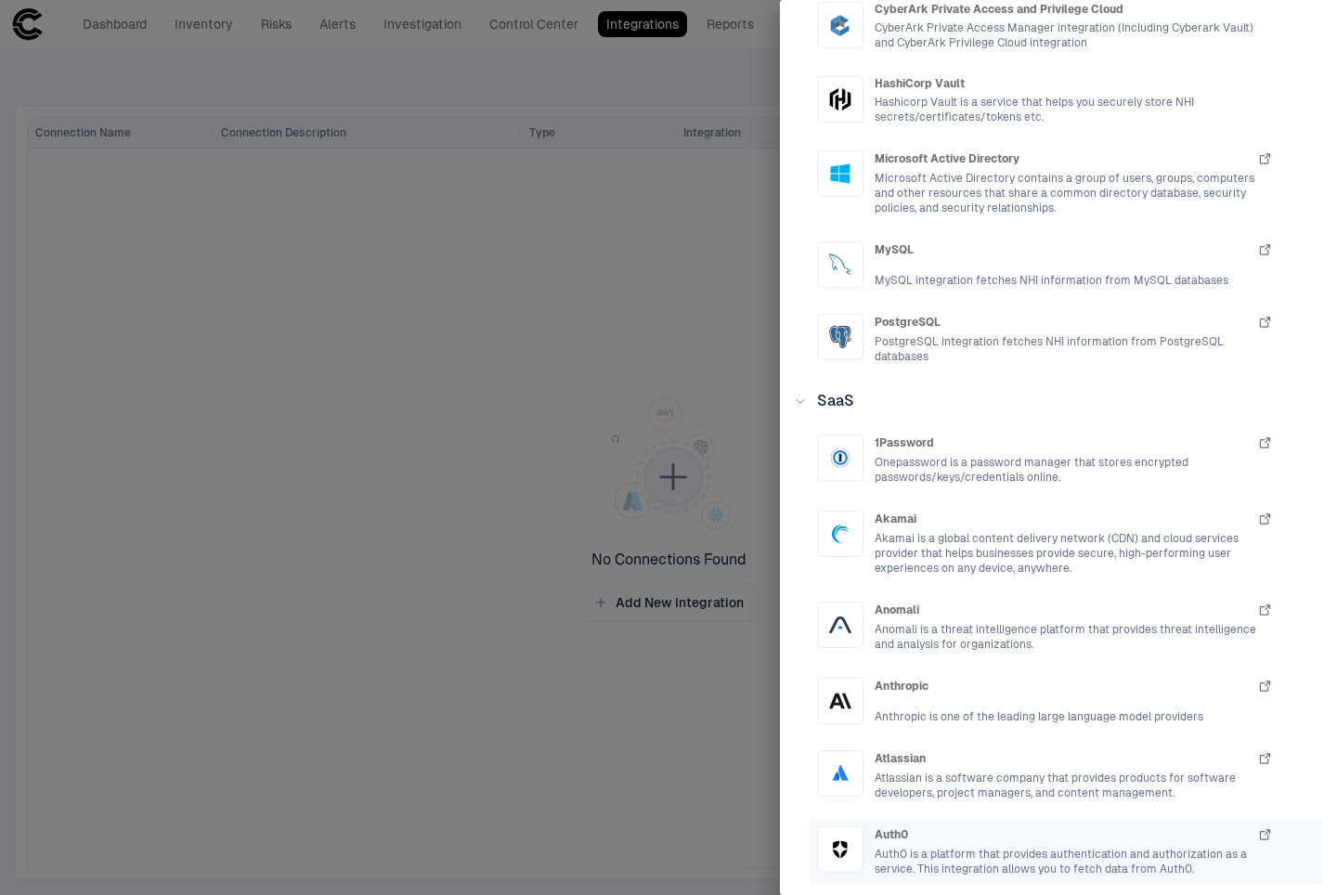
scroll to position [504, 0]
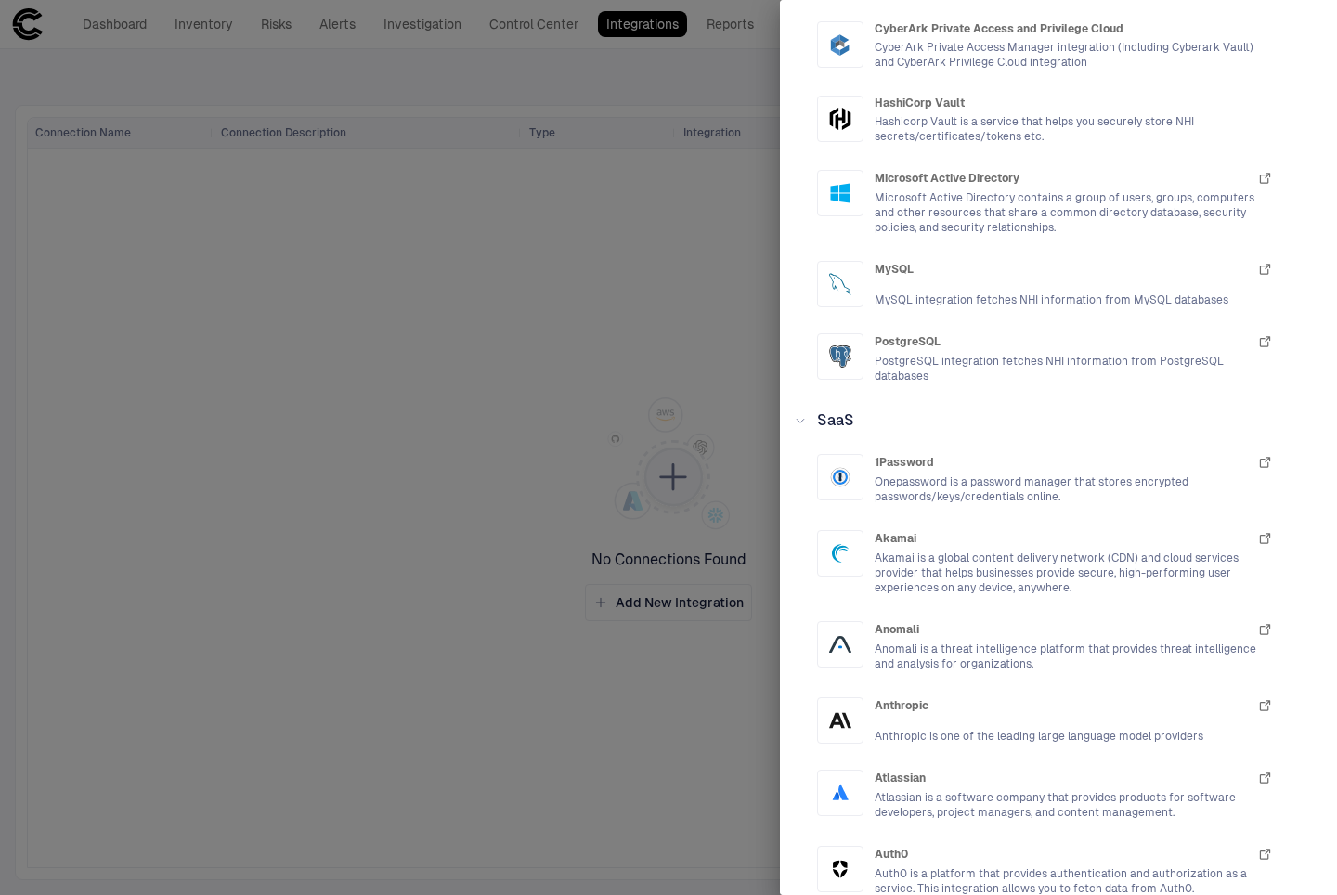
click at [806, 426] on div "SaaS" at bounding box center [830, 421] width 48 height 22
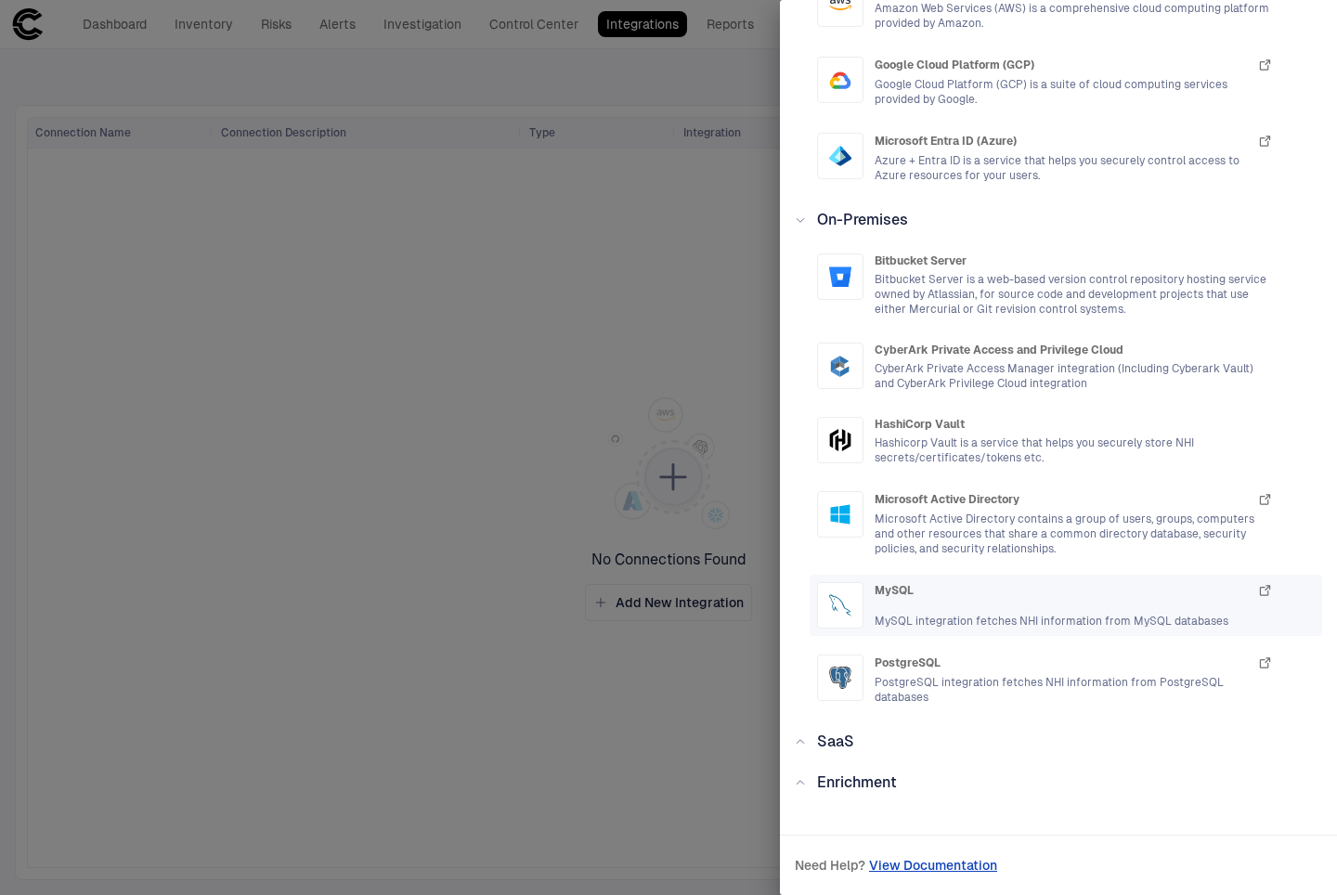
scroll to position [183, 0]
click at [806, 780] on div "Enrichment" at bounding box center [851, 783] width 91 height 22
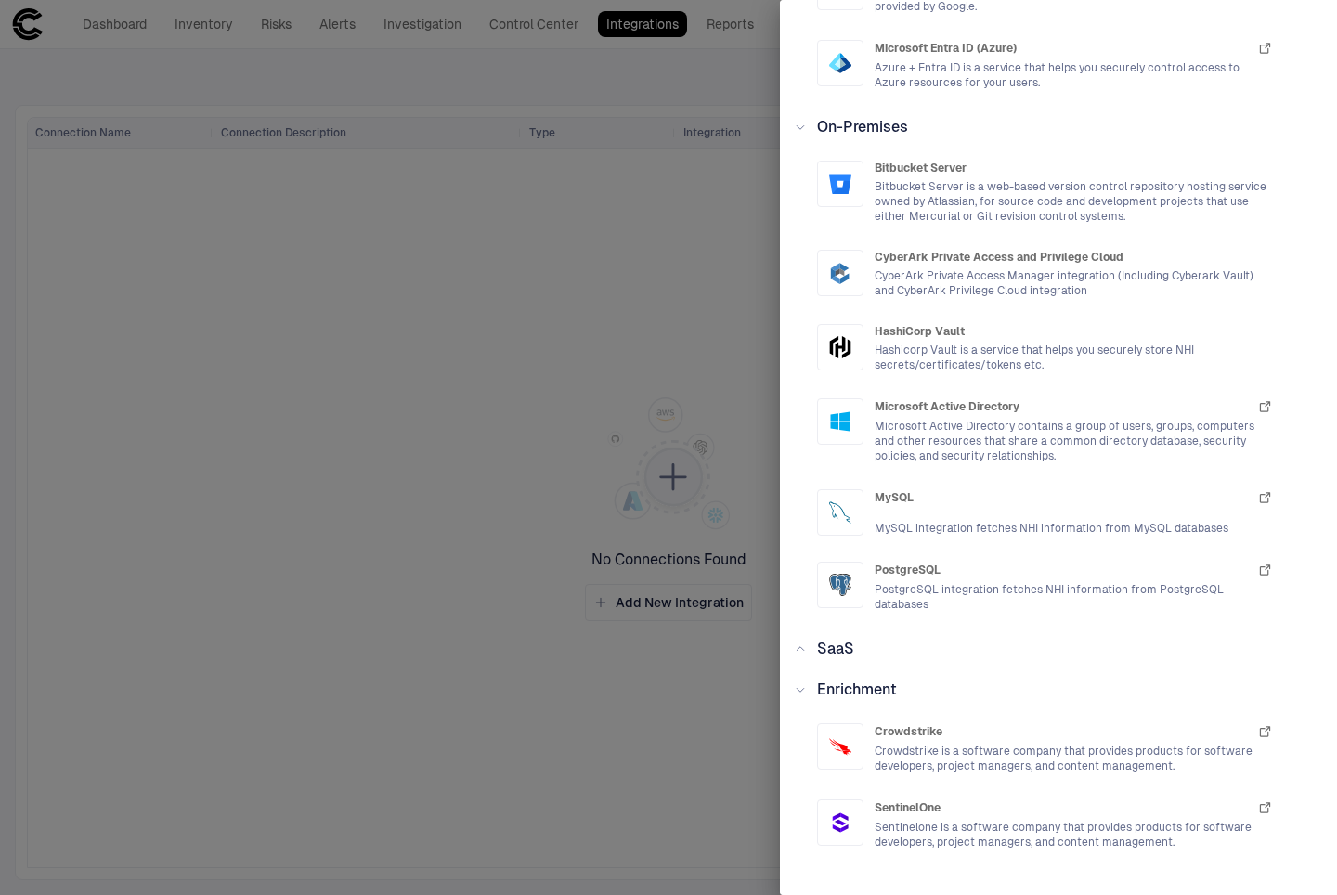
scroll to position [339, 0]
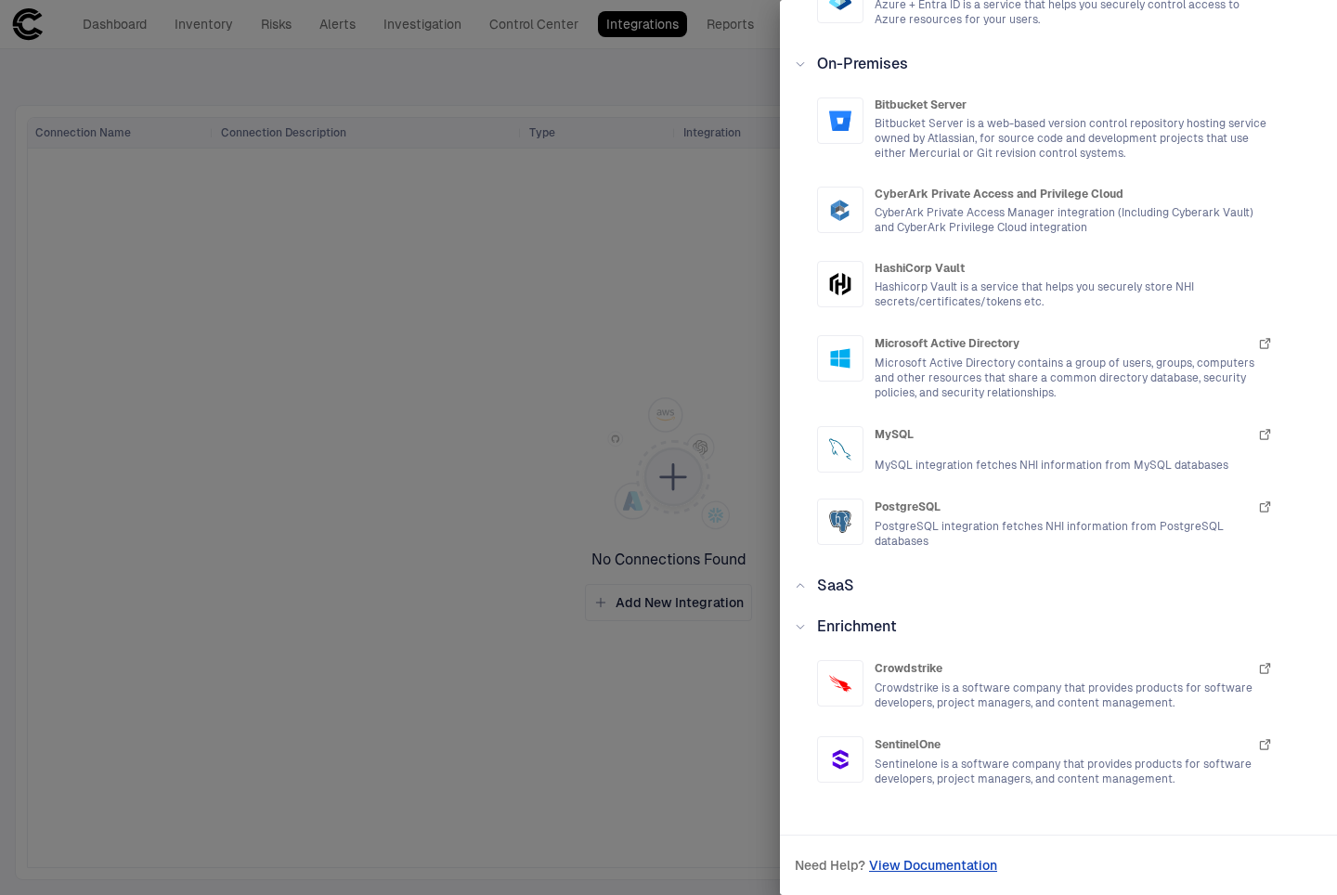
click at [801, 629] on icon at bounding box center [800, 626] width 11 height 11
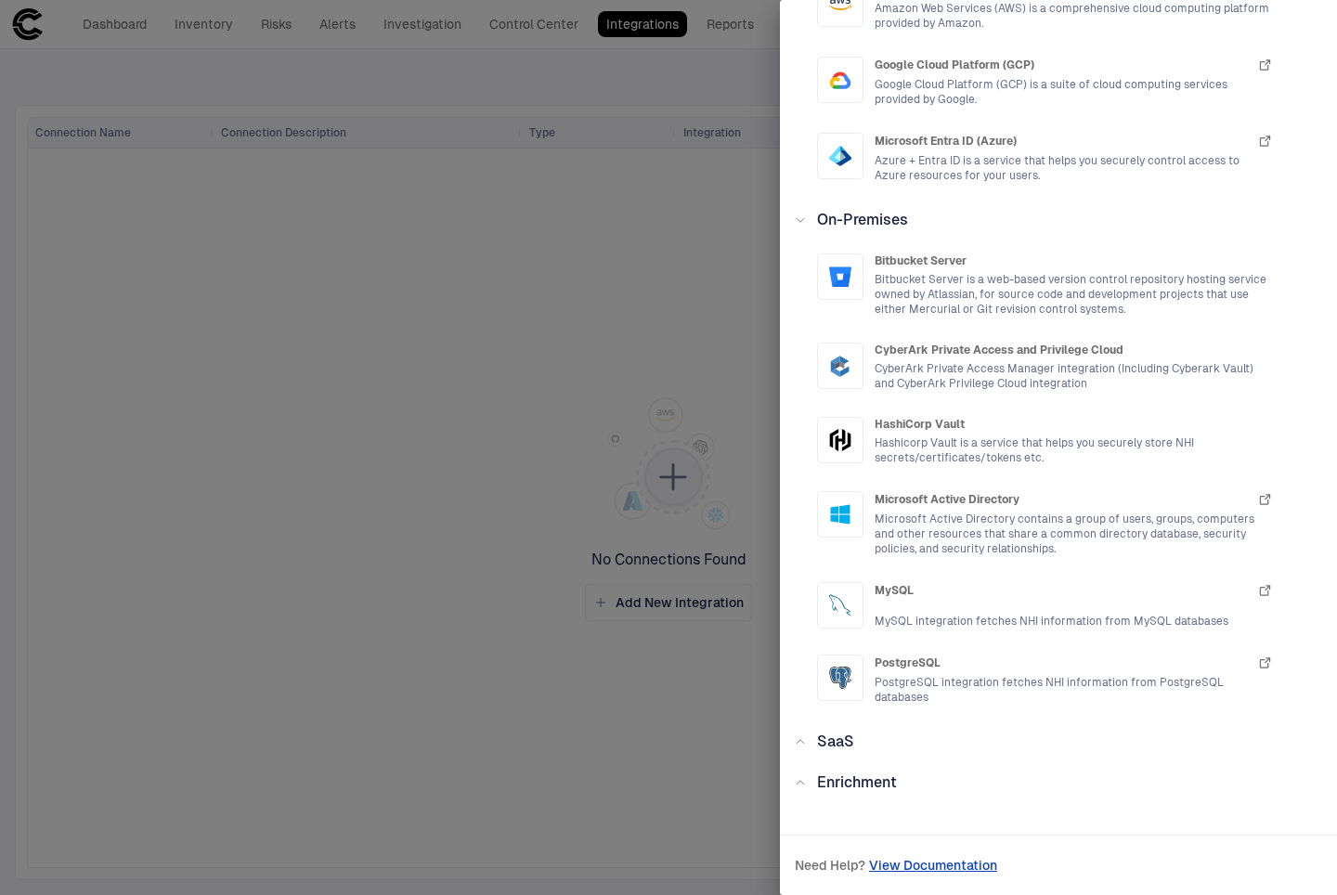
scroll to position [183, 0]
click at [799, 742] on icon at bounding box center [800, 742] width 11 height 11
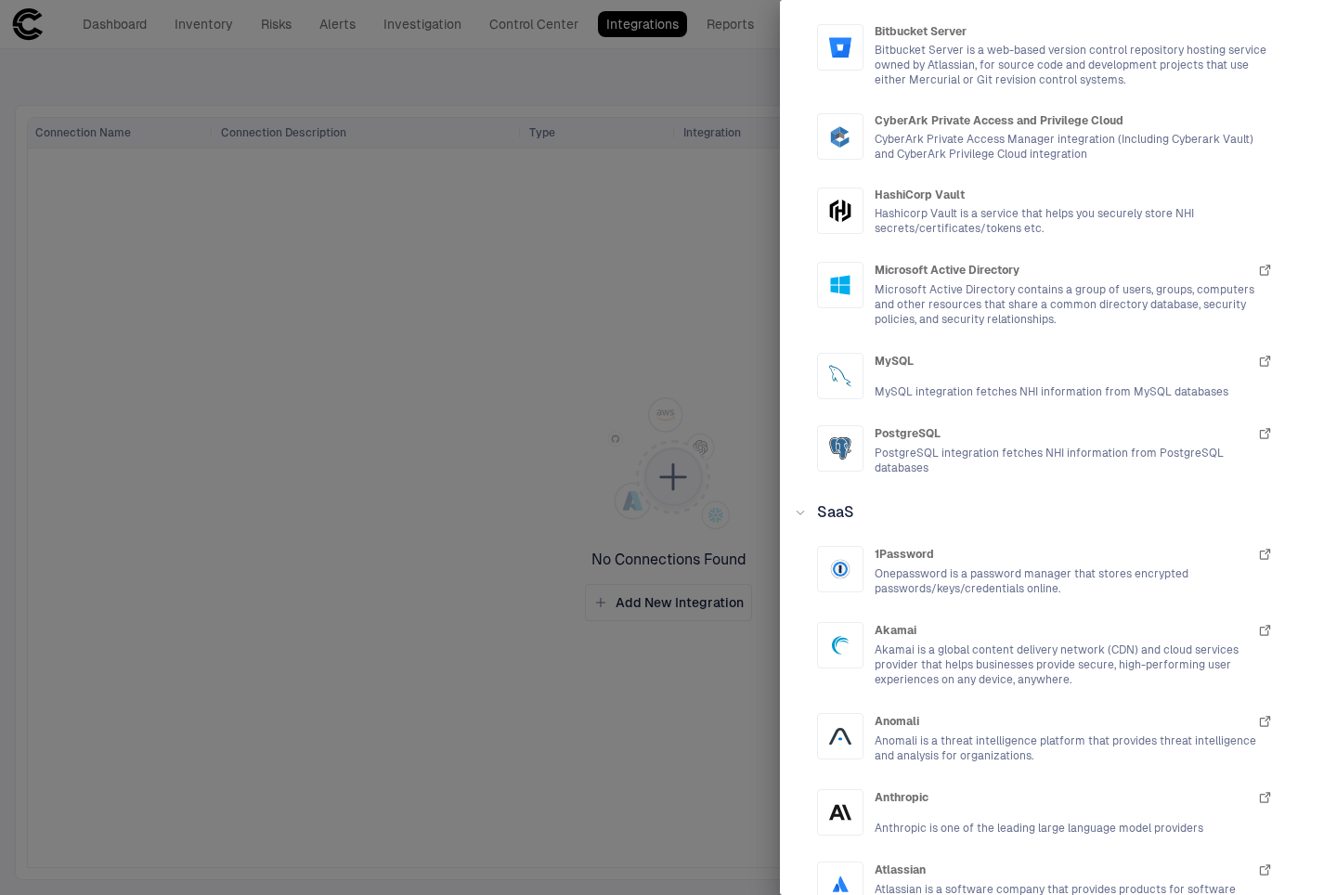
scroll to position [556, 0]
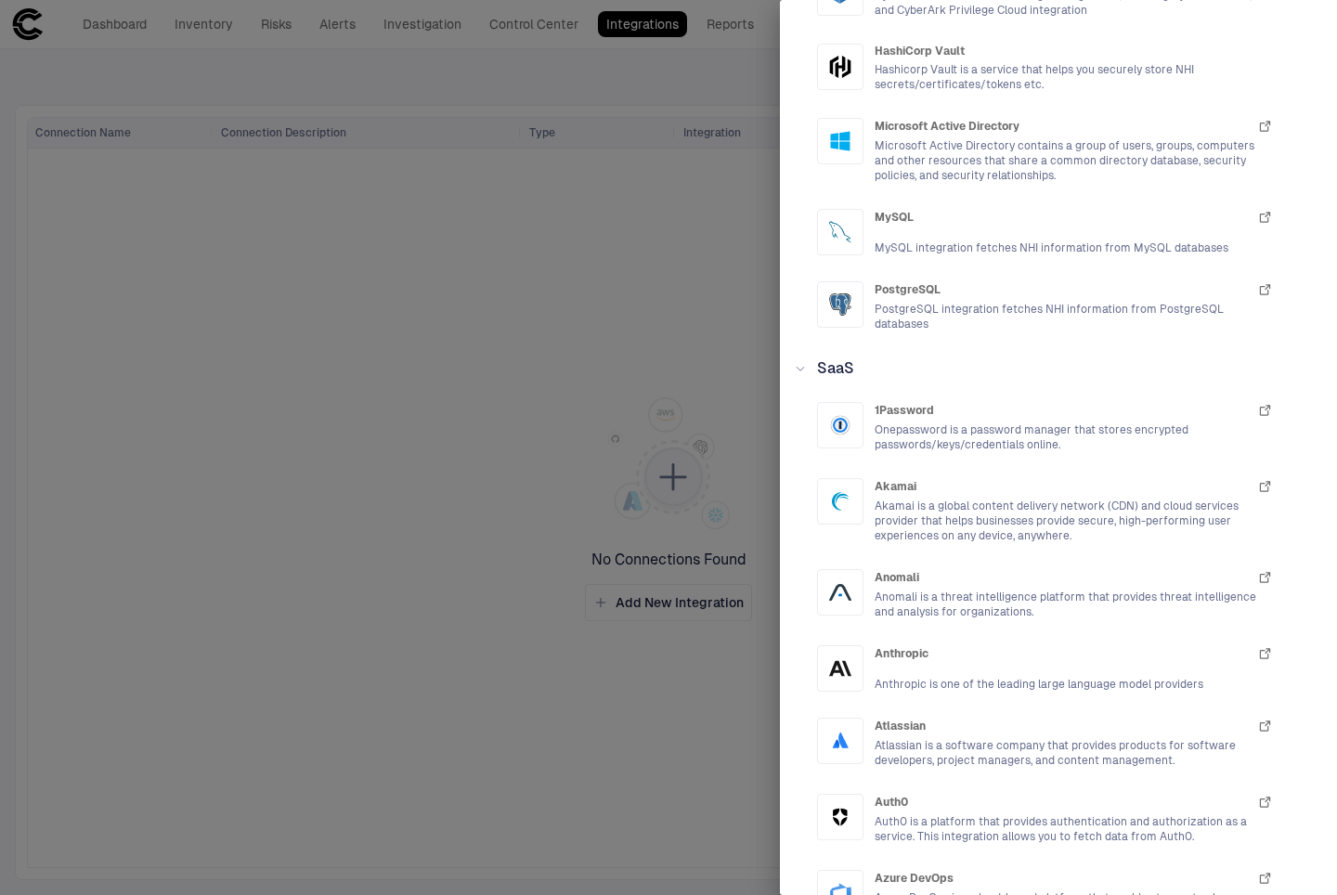
click at [805, 372] on icon at bounding box center [800, 368] width 11 height 11
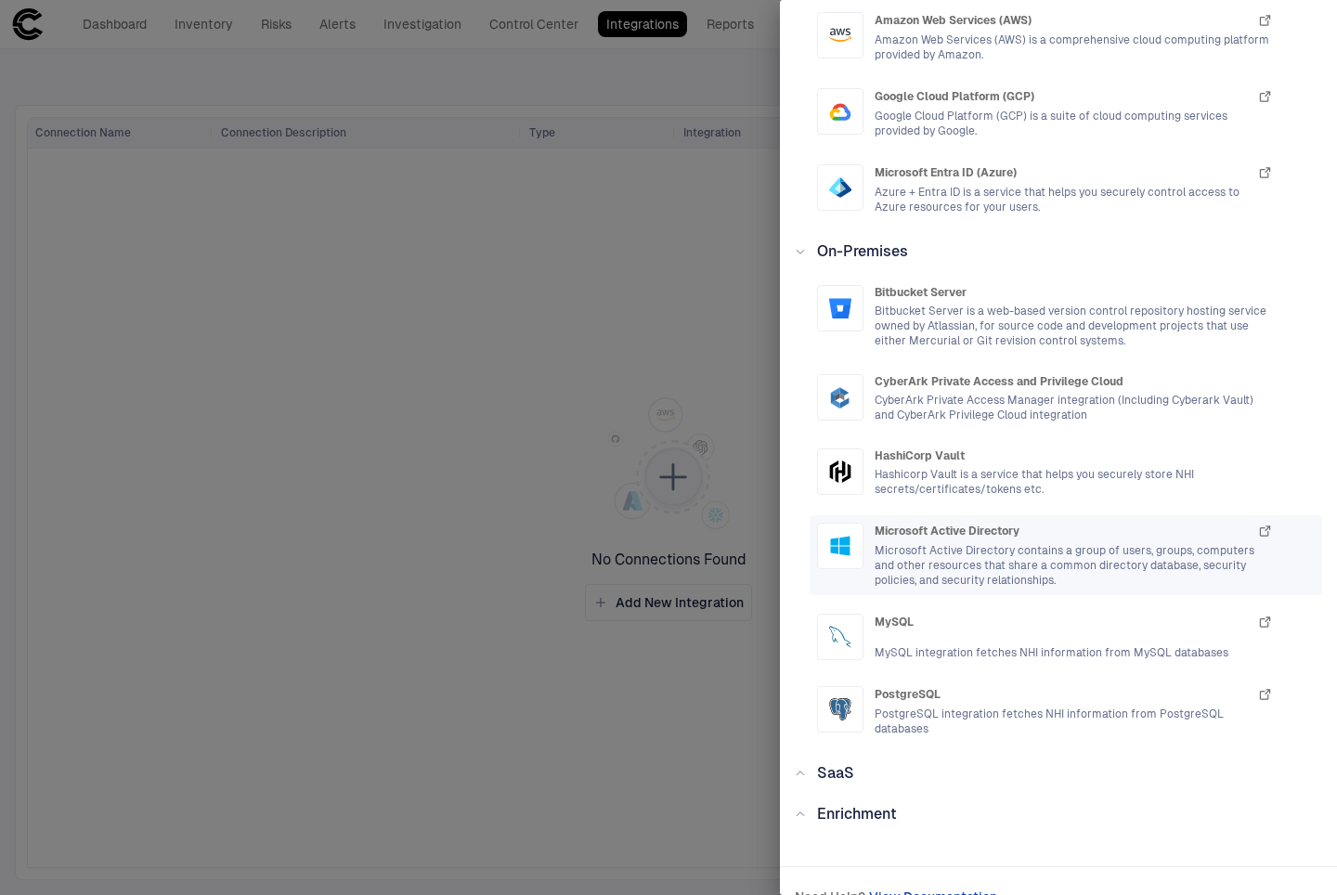
scroll to position [183, 0]
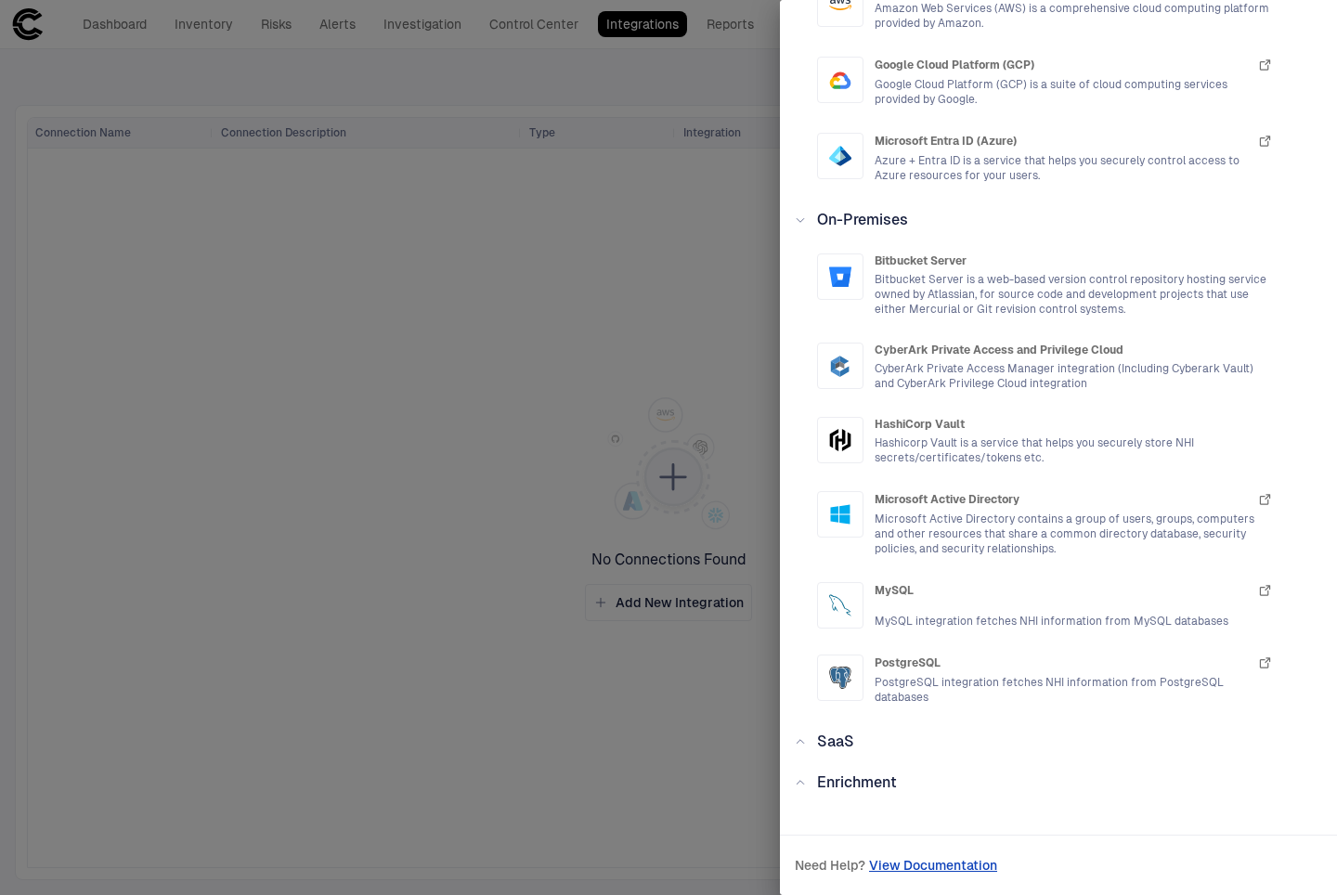
click at [582, 254] on div at bounding box center [668, 447] width 1337 height 895
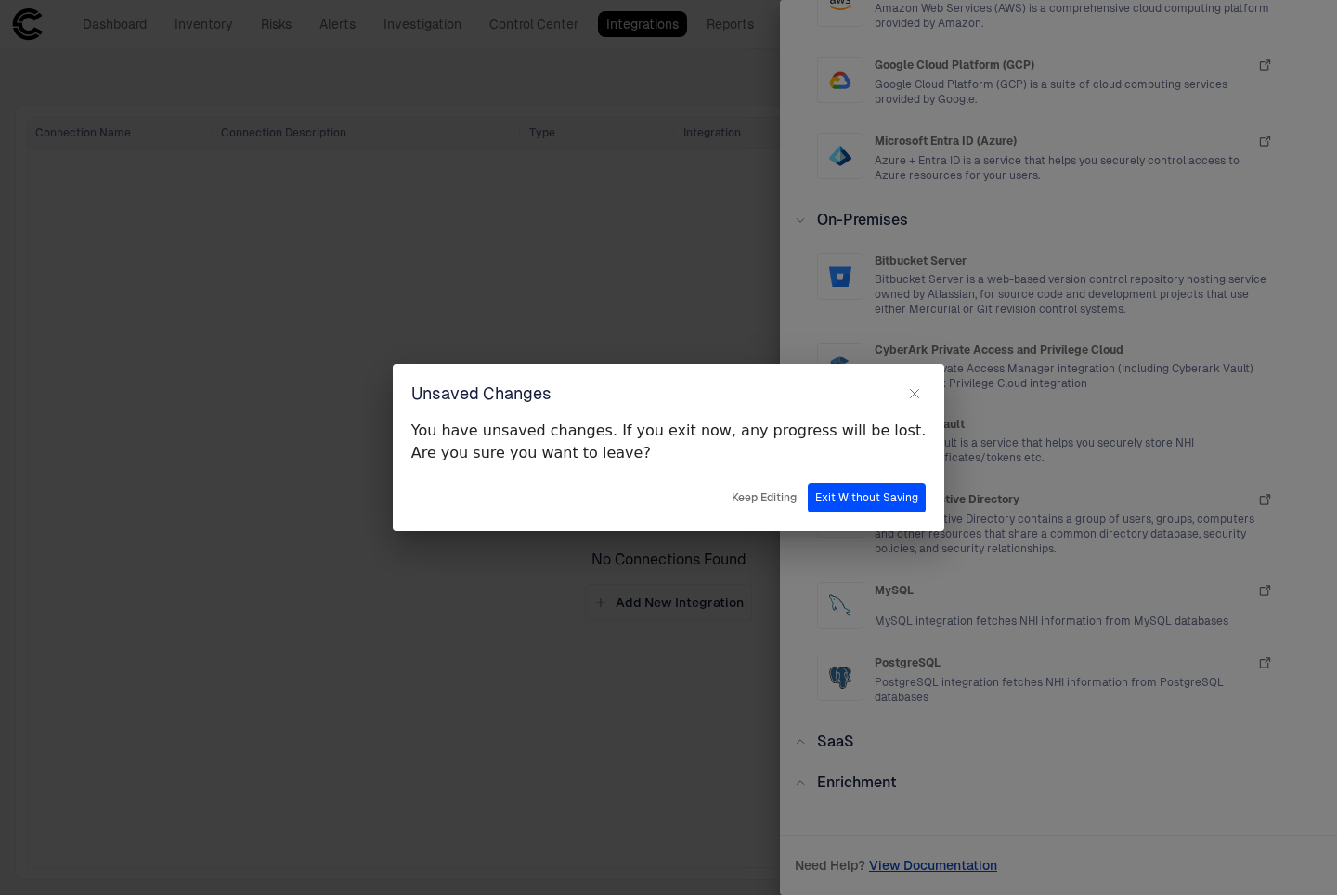
click at [832, 501] on button "Exit Without Saving" at bounding box center [867, 498] width 118 height 30
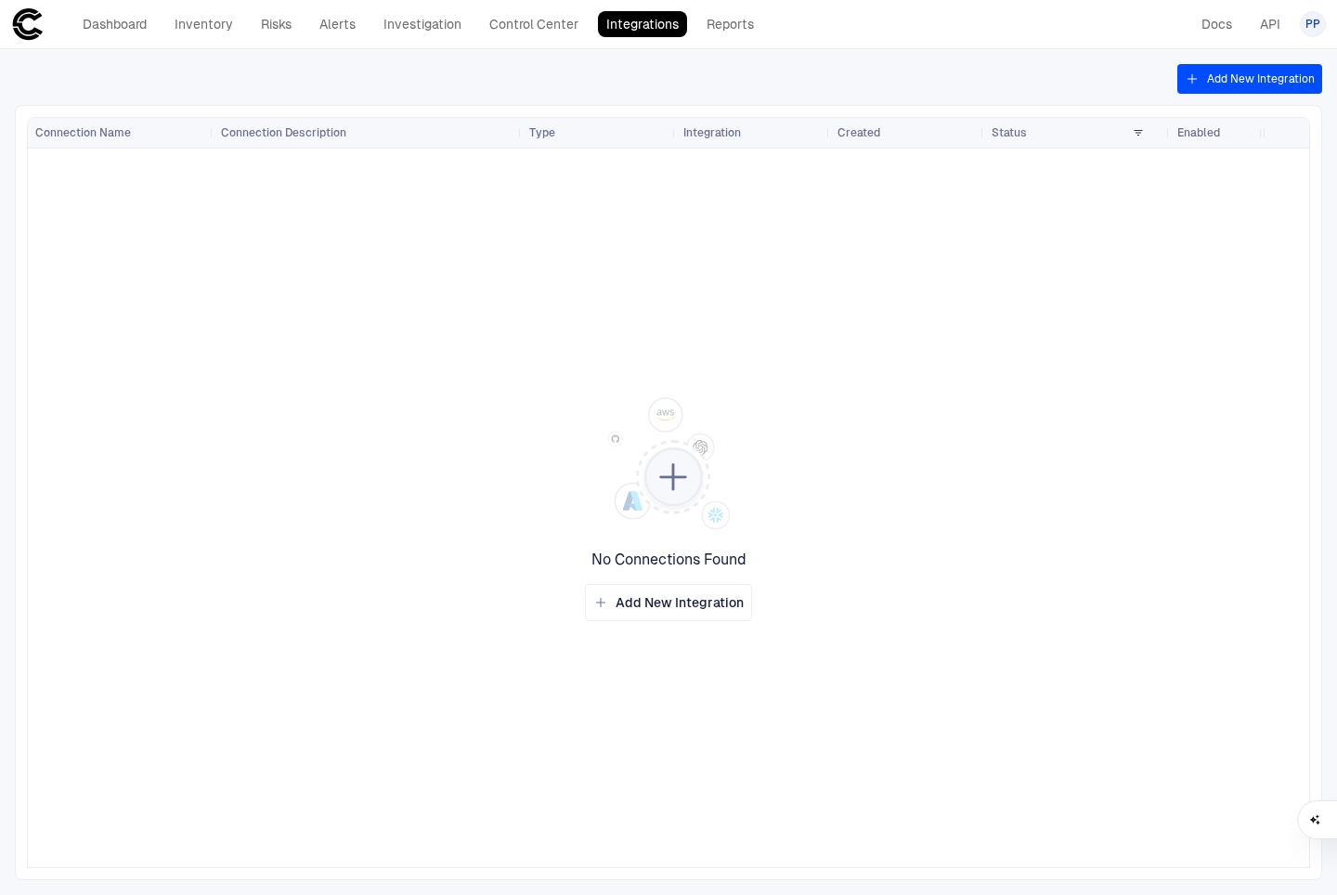
click at [1313, 25] on span "PP" at bounding box center [1313, 24] width 15 height 15
click at [1209, 113] on span "Admin Settings" at bounding box center [1221, 118] width 79 height 15
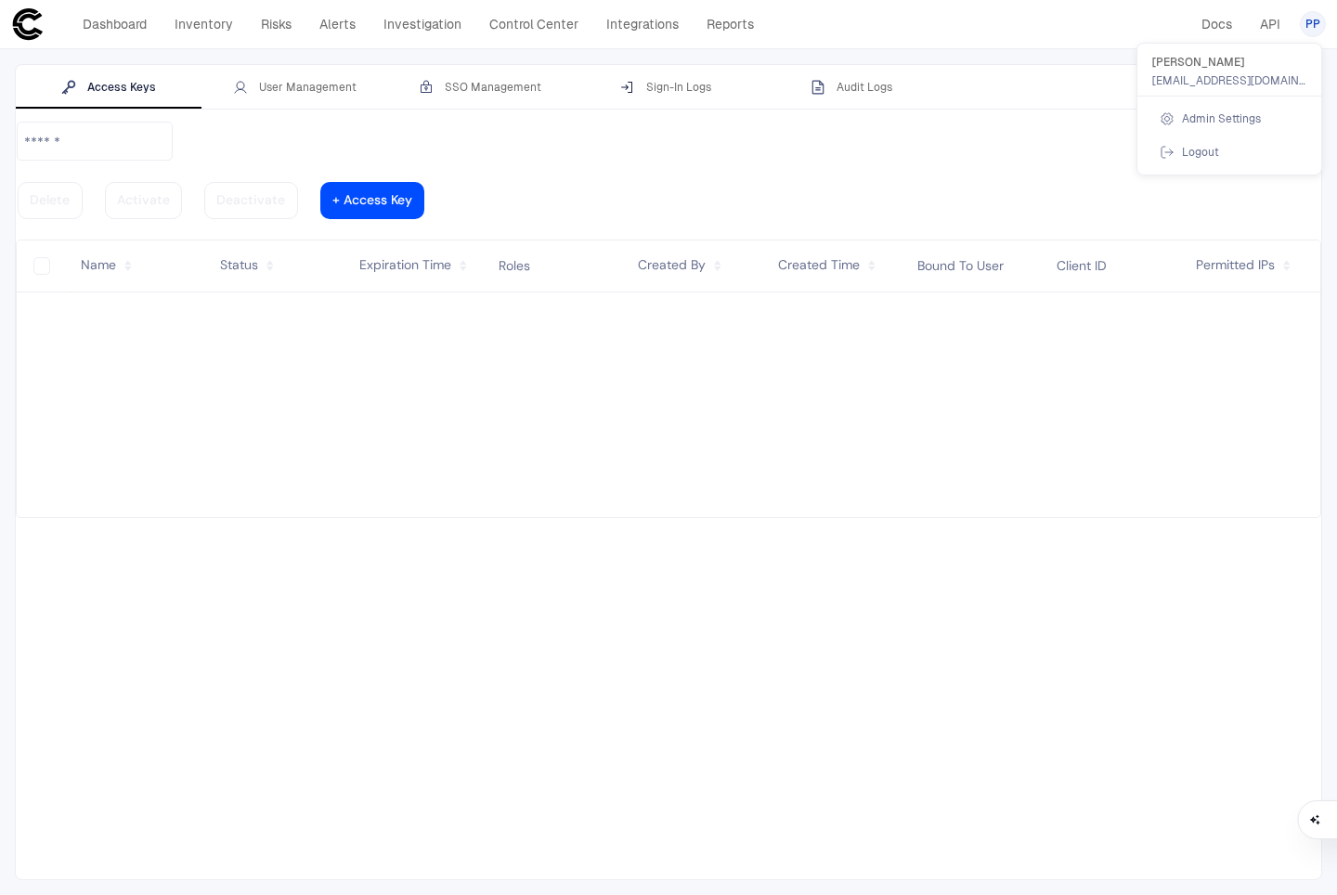
click at [264, 102] on div at bounding box center [668, 447] width 1337 height 895
click at [273, 94] on div "User Management" at bounding box center [295, 87] width 124 height 15
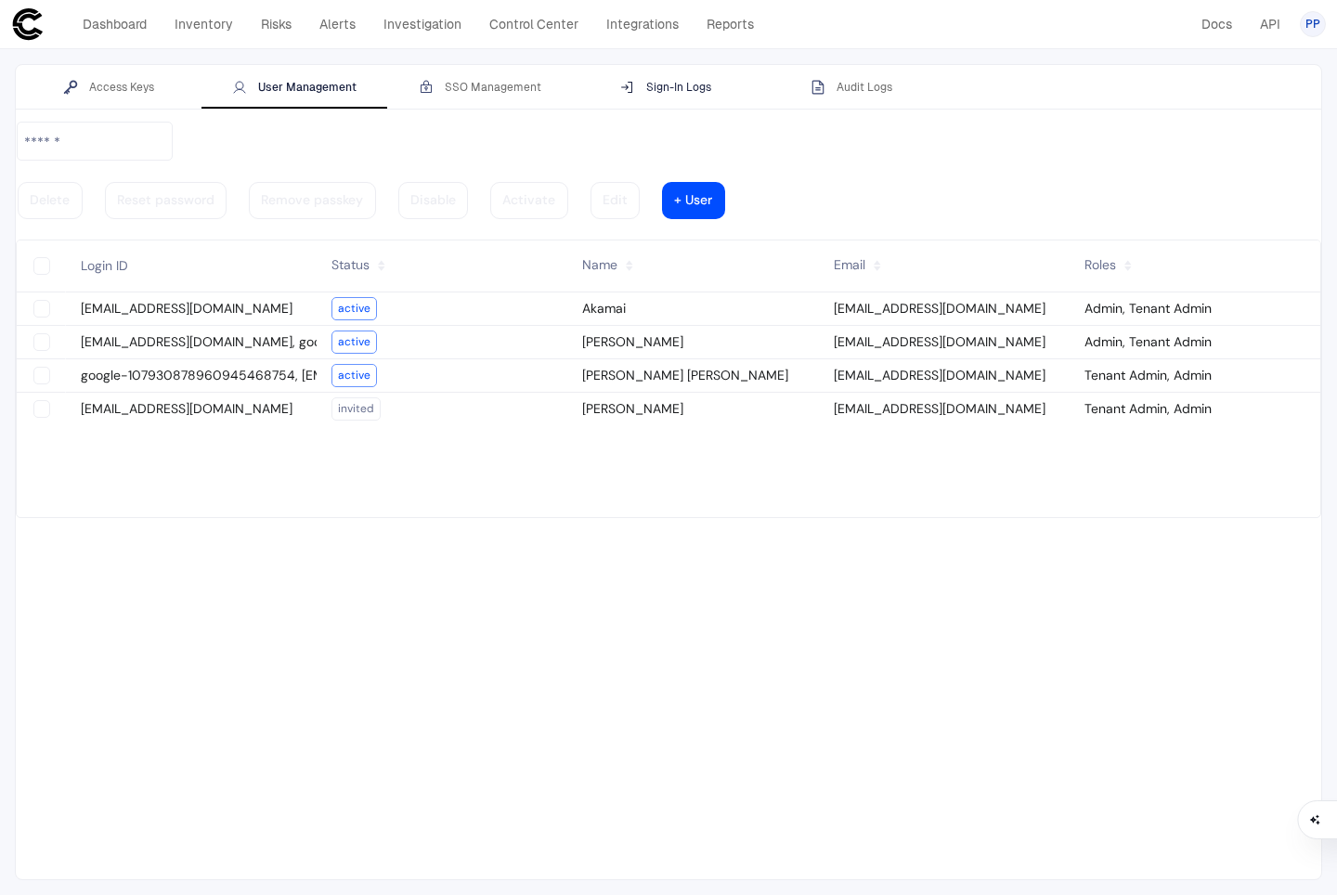
click at [694, 93] on div "Sign-In Logs" at bounding box center [665, 87] width 91 height 15
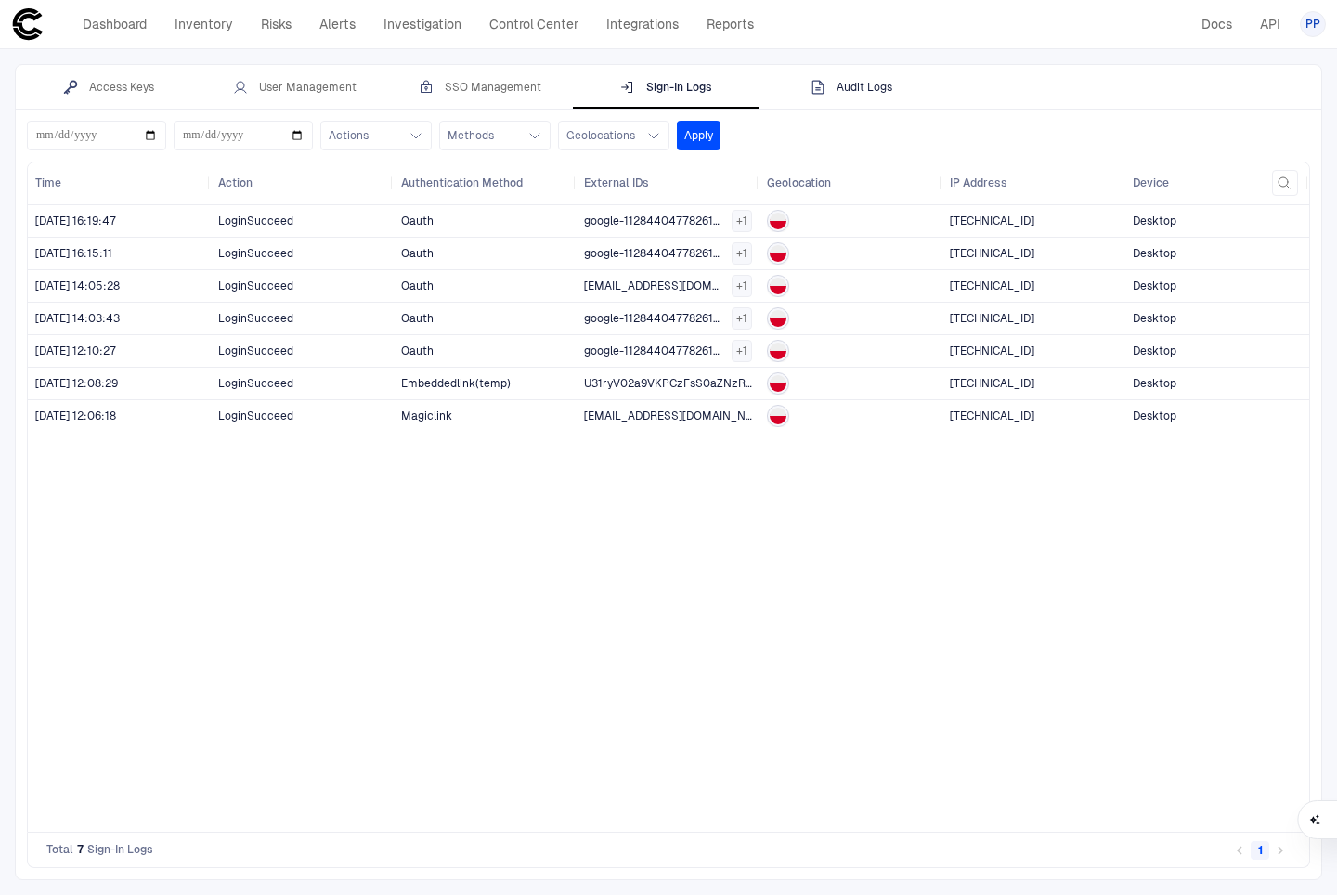
click at [839, 94] on div "Audit Logs" at bounding box center [852, 87] width 82 height 15
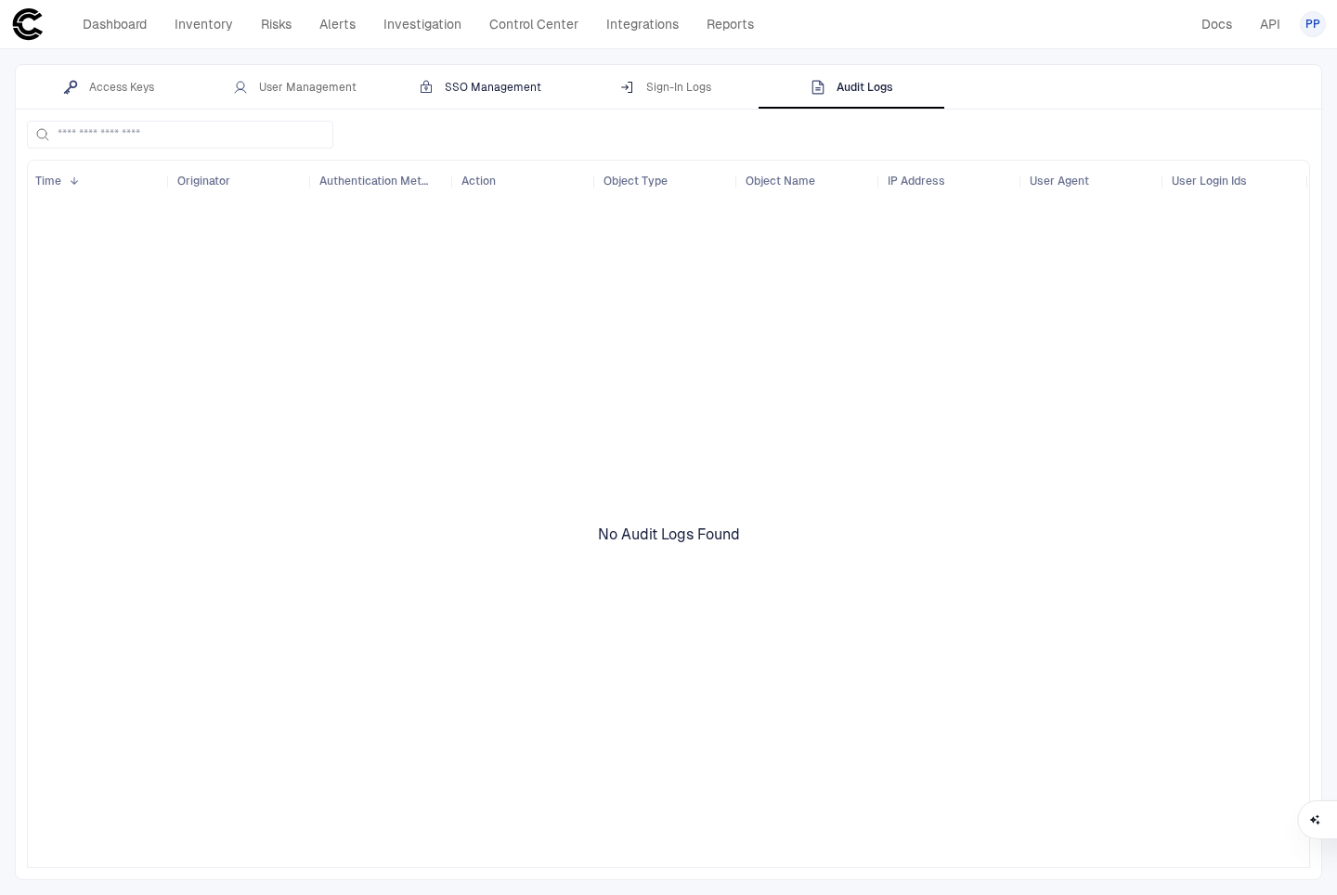
click at [494, 84] on div "SSO Management" at bounding box center [480, 87] width 123 height 15
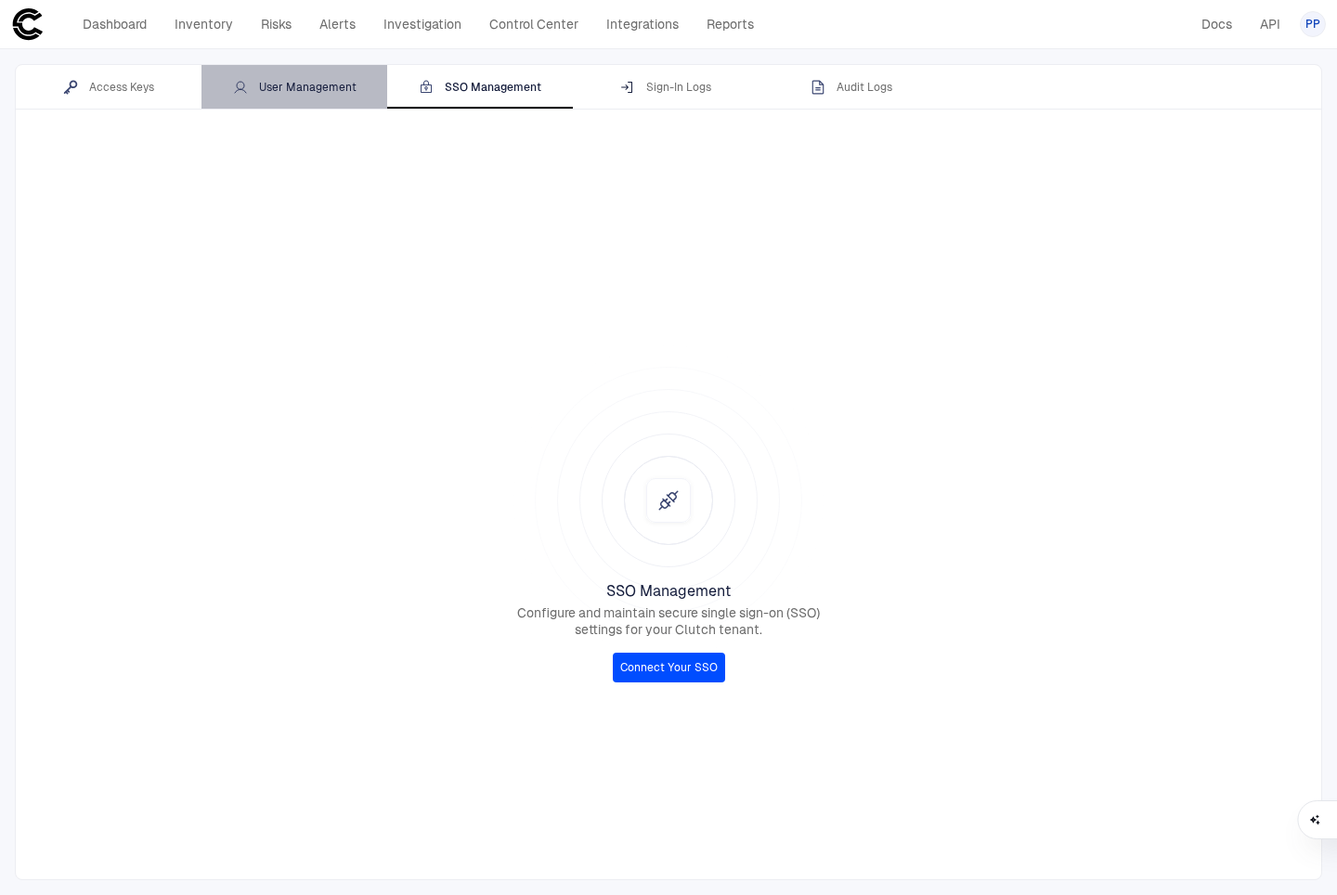
click at [287, 80] on div "User Management" at bounding box center [295, 87] width 124 height 15
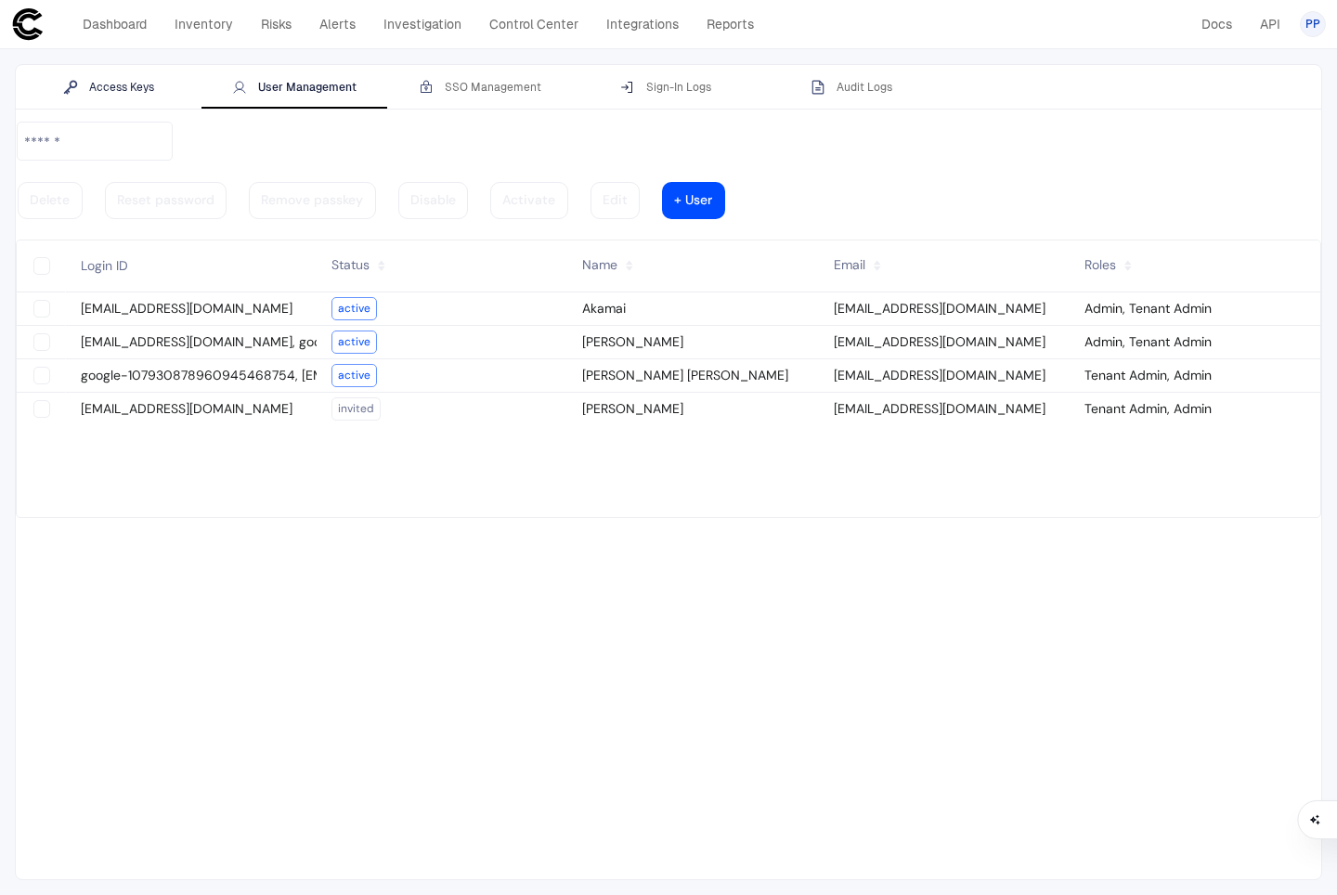
click at [124, 85] on div "Access Keys" at bounding box center [108, 87] width 91 height 15
